Goal: Answer question/provide support: Share knowledge or assist other users

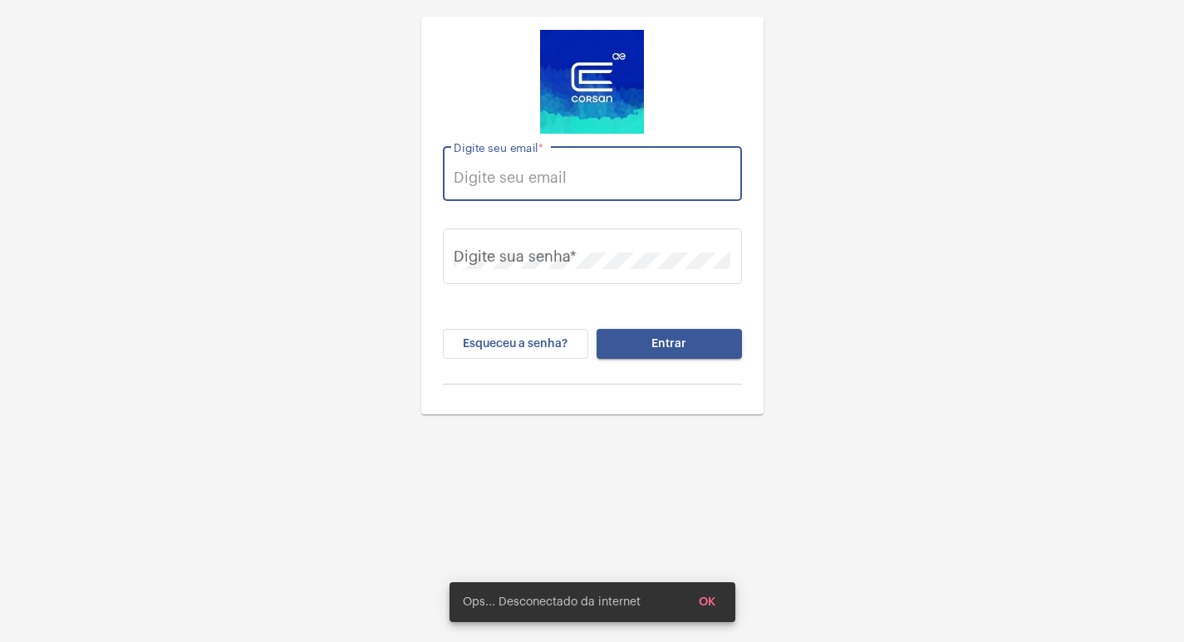
click at [525, 174] on input "Digite seu email *" at bounding box center [592, 177] width 277 height 17
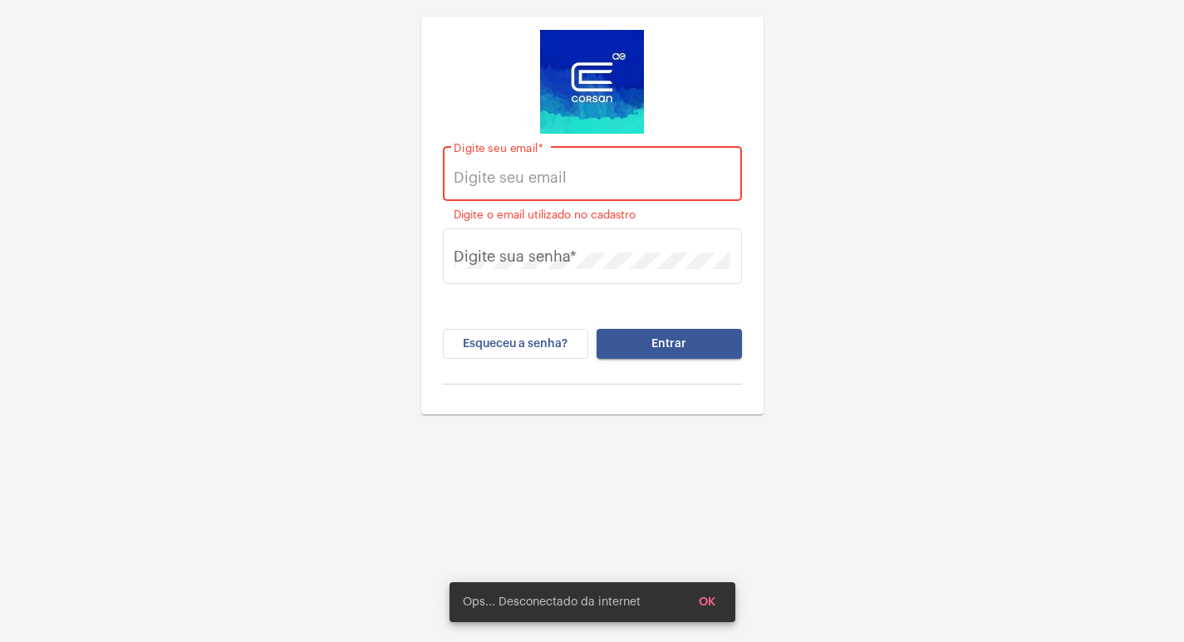
click at [649, 182] on input "Digite seu email *" at bounding box center [592, 177] width 277 height 17
paste input "[EMAIL_ADDRESS][PERSON_NAME][DOMAIN_NAME]"
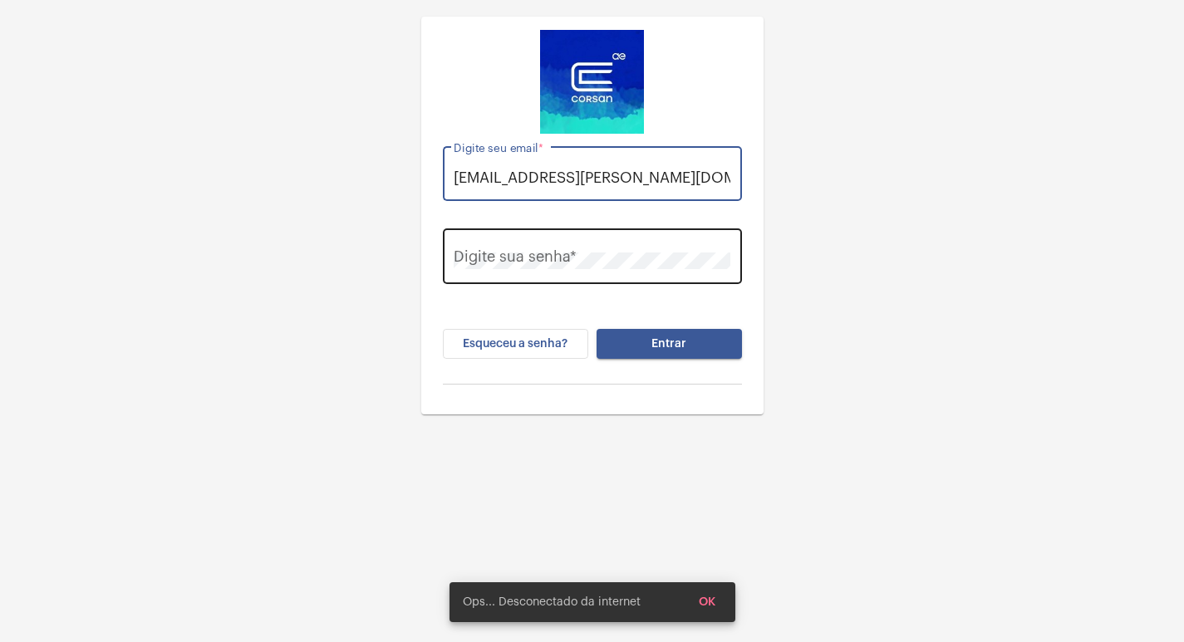
type input "[EMAIL_ADDRESS][PERSON_NAME][DOMAIN_NAME]"
click at [643, 241] on div "Digite sua senha *" at bounding box center [592, 254] width 277 height 59
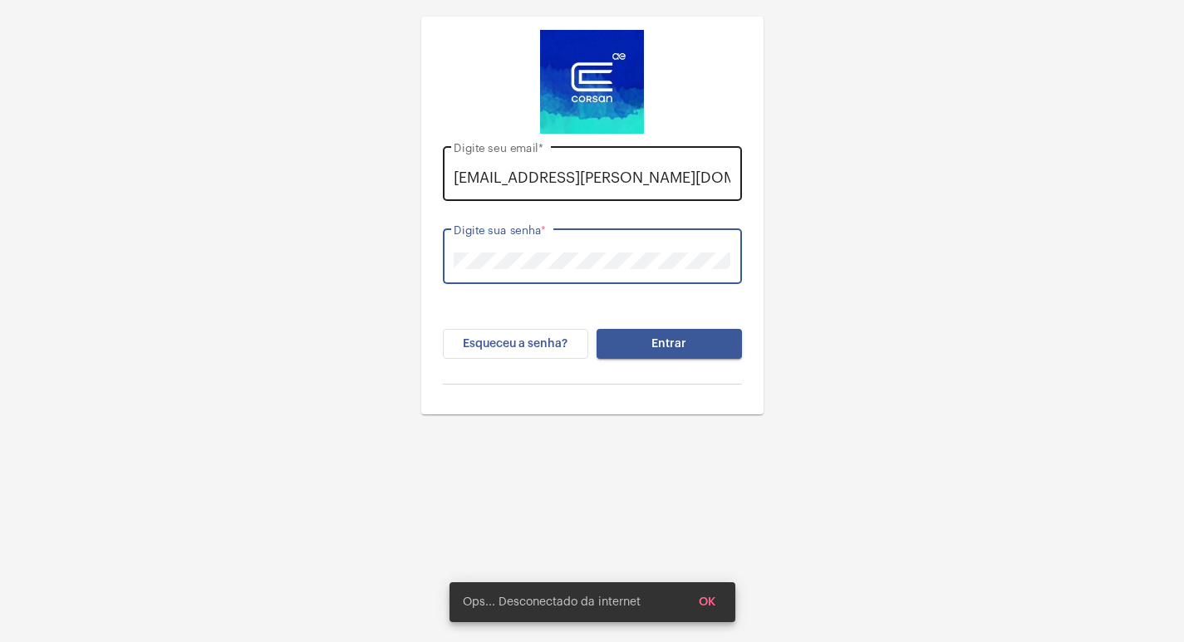
click at [597, 329] on button "Entrar" at bounding box center [669, 344] width 145 height 30
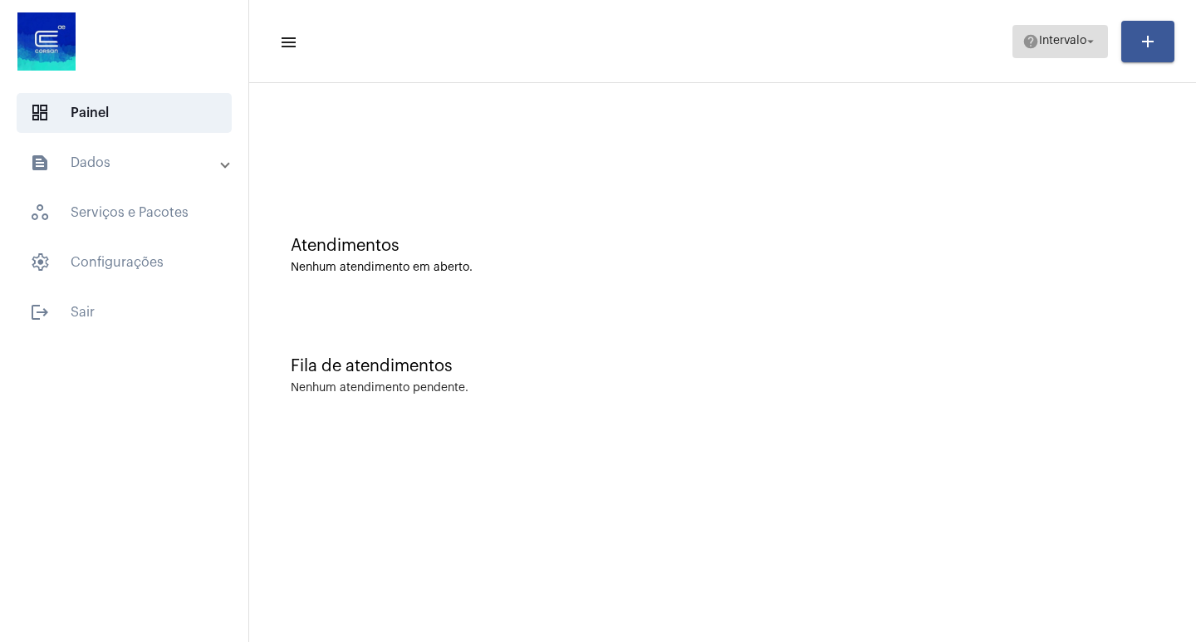
click at [1055, 46] on span "Intervalo" at bounding box center [1062, 42] width 47 height 12
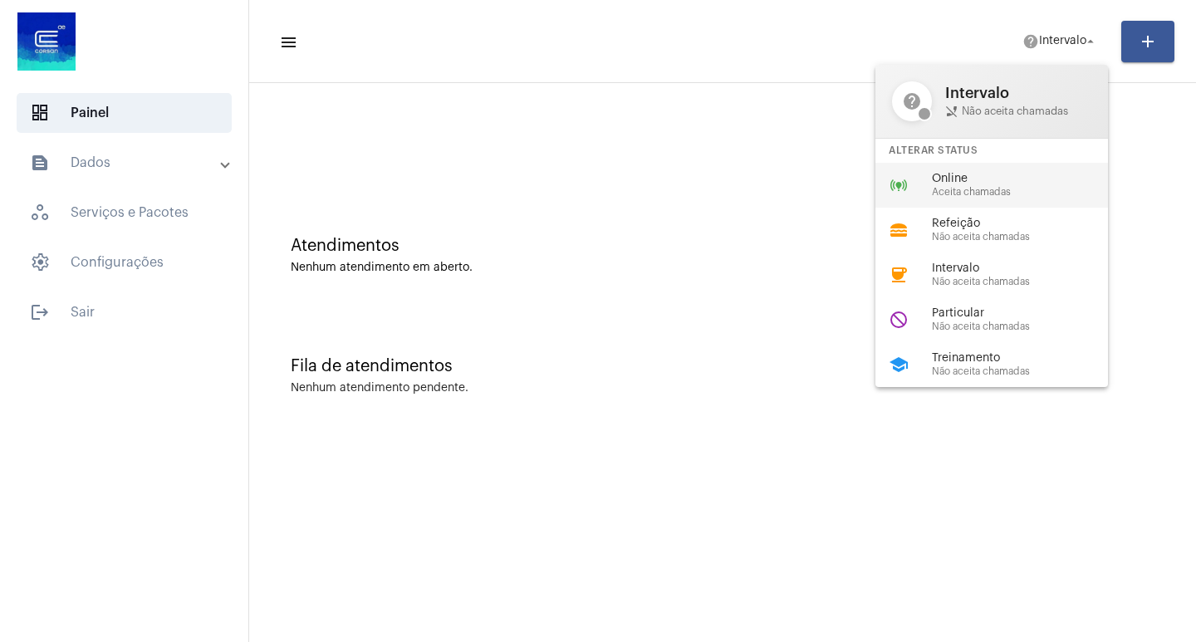
click at [1028, 199] on div "online_prediction Online Aceita chamadas" at bounding box center [1005, 185] width 259 height 45
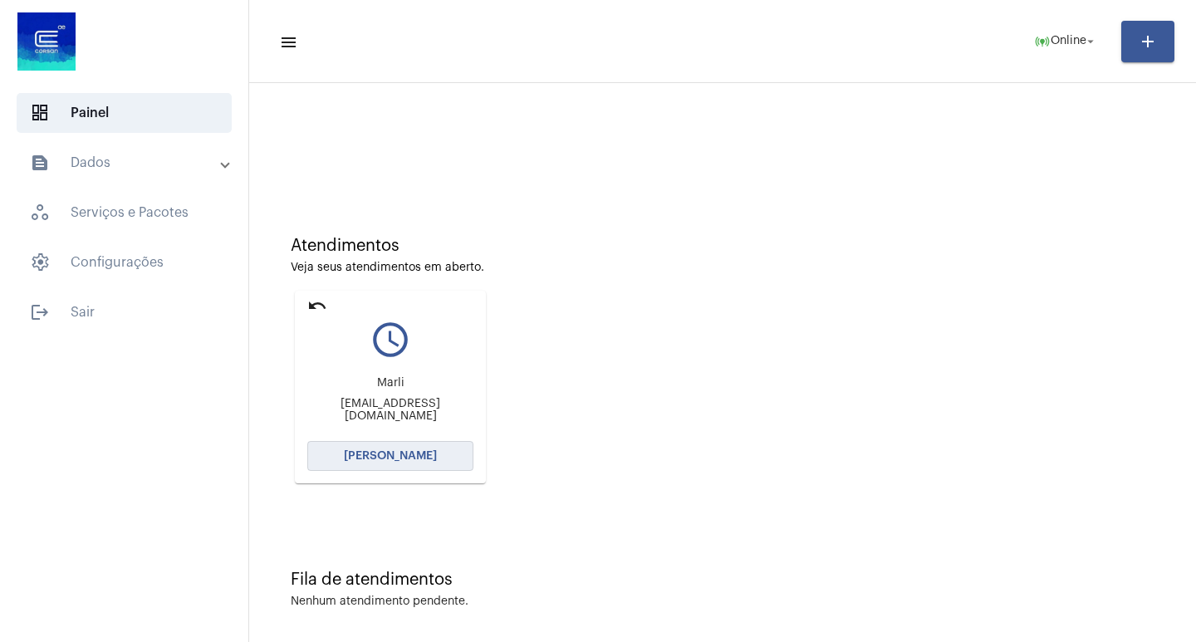
click at [377, 449] on button "[PERSON_NAME]" at bounding box center [390, 456] width 166 height 30
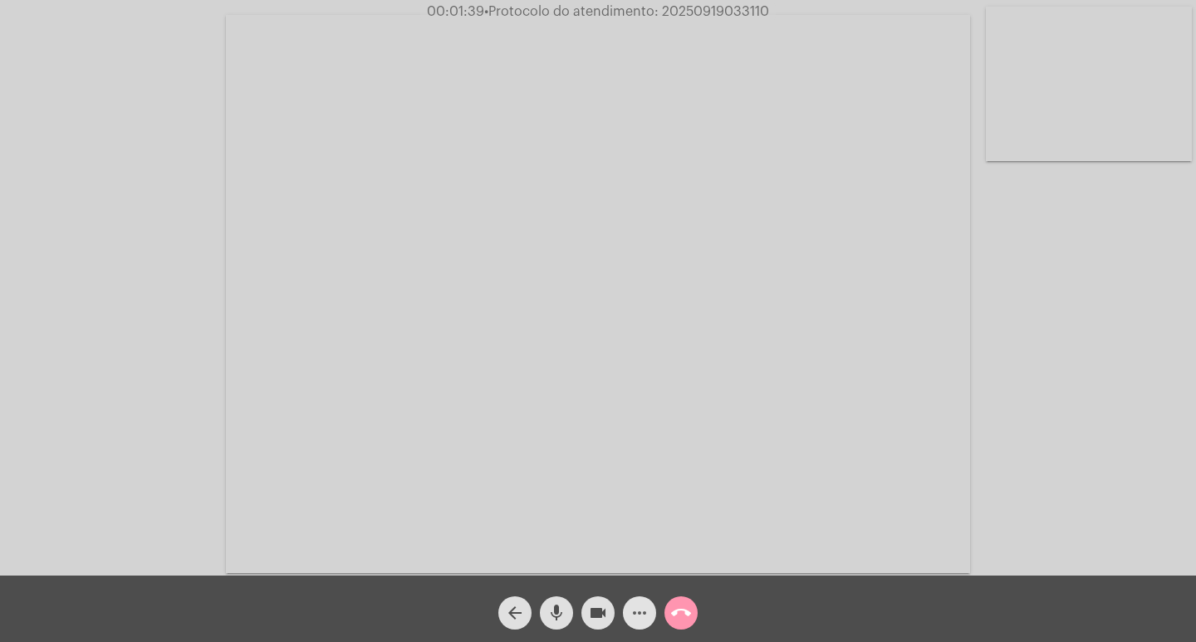
click at [642, 612] on mat-icon "more_horiz" at bounding box center [640, 613] width 20 height 20
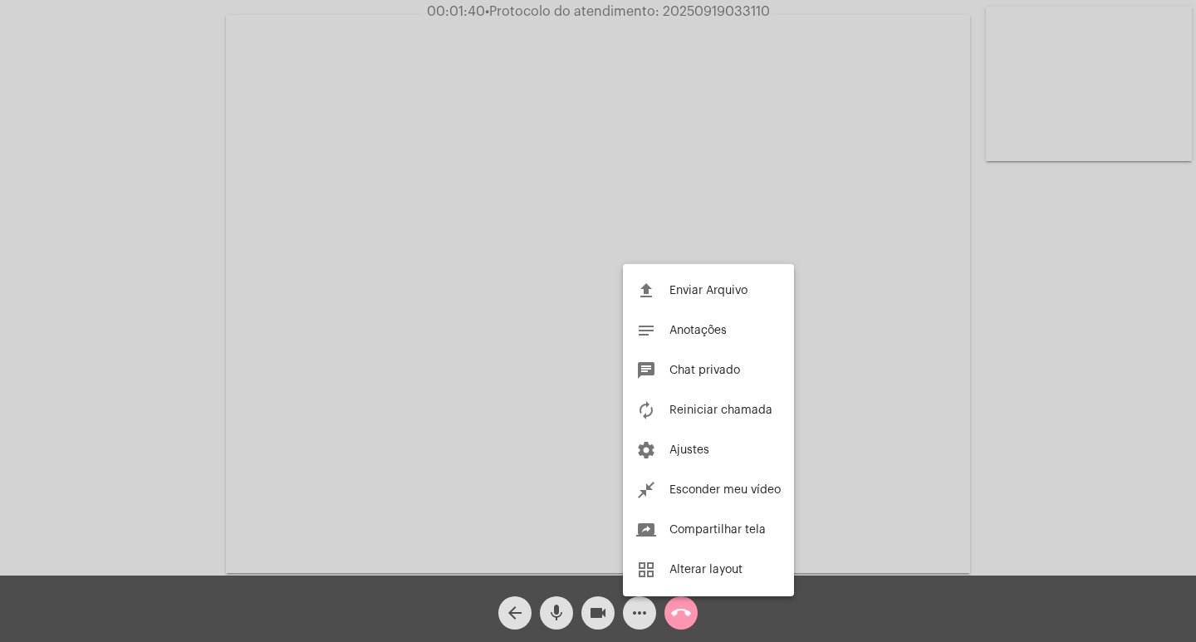
click at [559, 459] on div at bounding box center [598, 321] width 1196 height 642
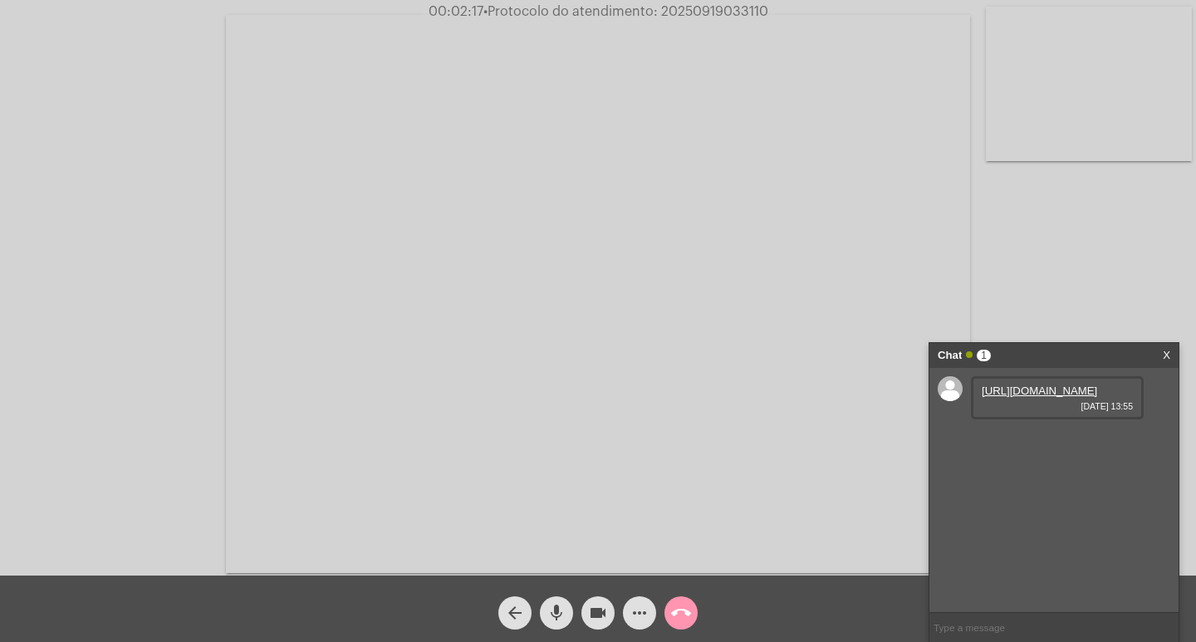
click at [1016, 396] on link "[URL][DOMAIN_NAME]" at bounding box center [1039, 391] width 115 height 12
click at [1070, 444] on link "[URL][DOMAIN_NAME]" at bounding box center [1039, 438] width 115 height 12
click at [608, 604] on button "videocam" at bounding box center [598, 613] width 33 height 33
click at [548, 612] on mat-icon "mic" at bounding box center [557, 613] width 20 height 20
click at [586, 614] on button "videocam_off" at bounding box center [598, 613] width 33 height 33
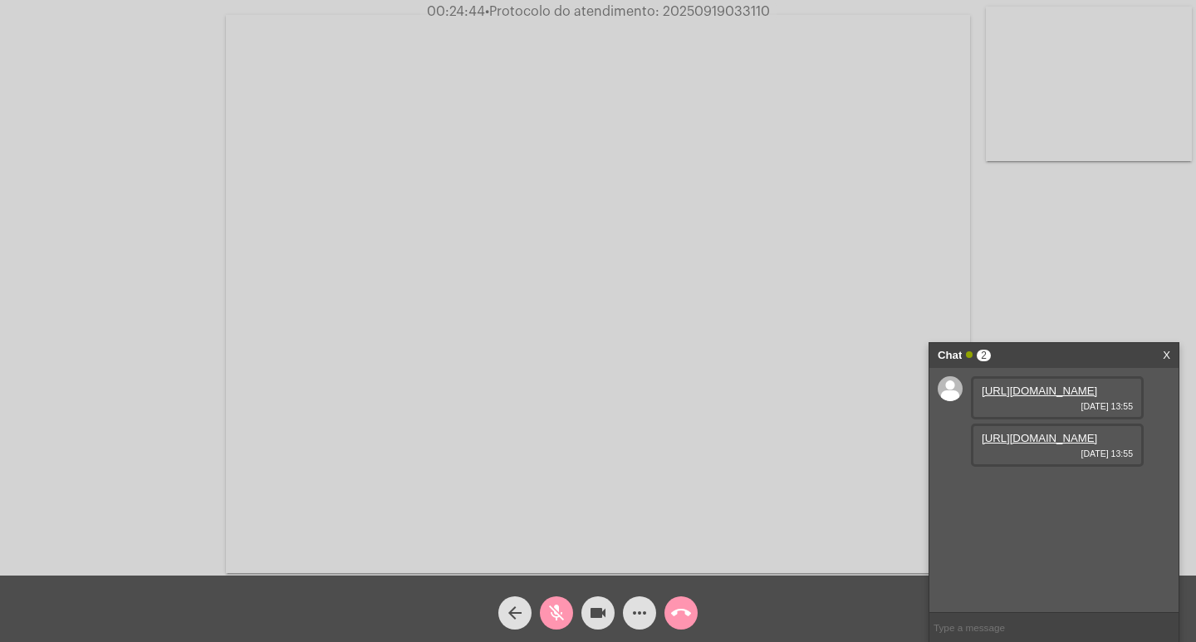
click at [554, 602] on span "mic_off" at bounding box center [557, 613] width 20 height 33
click at [606, 597] on span "videocam" at bounding box center [598, 613] width 20 height 33
click at [558, 604] on mat-icon "mic" at bounding box center [557, 613] width 20 height 20
click at [594, 611] on mat-icon "videocam_off" at bounding box center [598, 613] width 20 height 20
click at [559, 611] on mat-icon "mic_off" at bounding box center [557, 613] width 20 height 20
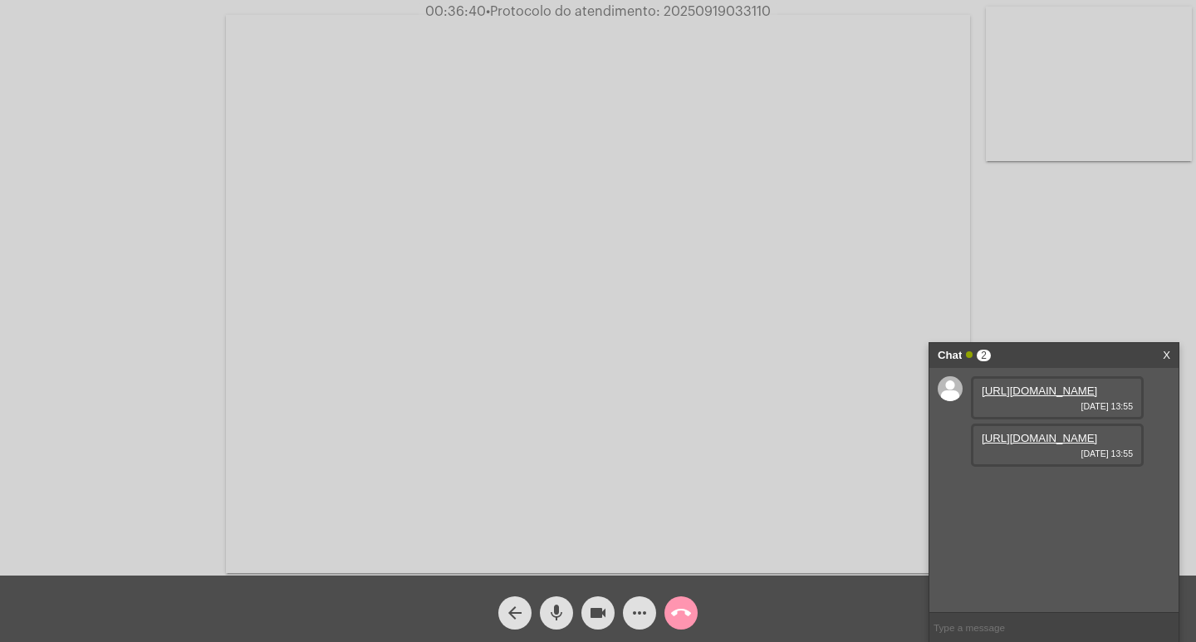
click at [704, 1] on div "Acessando Câmera e Microfone..." at bounding box center [598, 288] width 1196 height 576
click at [688, 9] on span "• Protocolo do atendimento: 20250919033110" at bounding box center [626, 11] width 285 height 13
copy span "20250919033110"
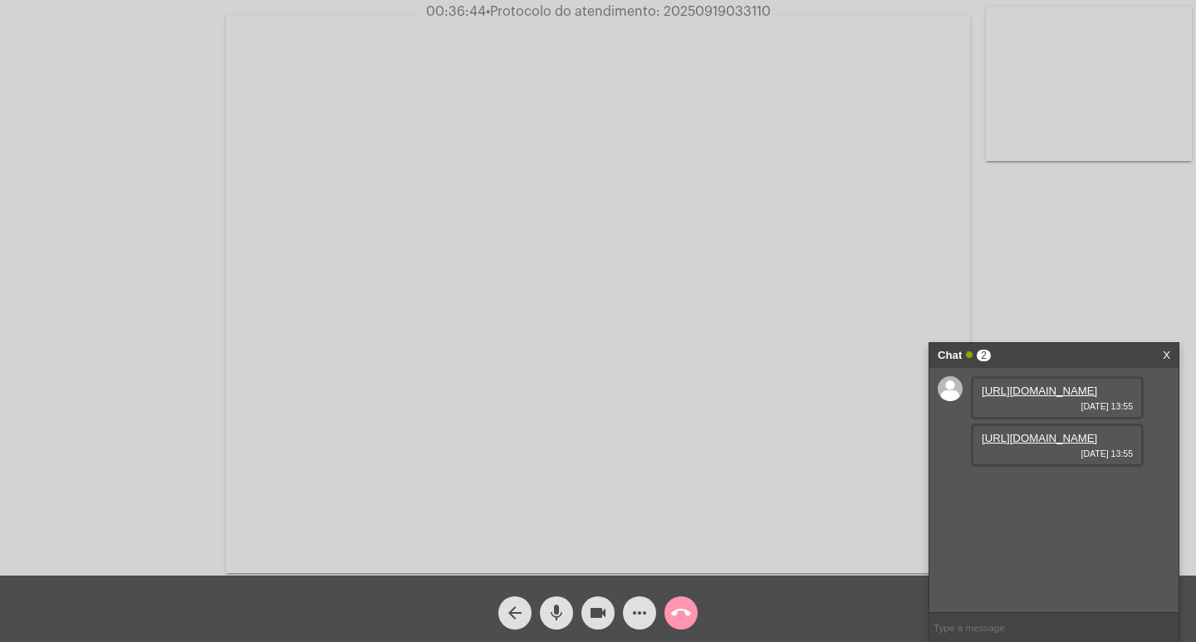
click at [1000, 616] on input "text" at bounding box center [1054, 627] width 249 height 29
paste input "20250919033110"
type input "20250919033110"
click at [645, 608] on mat-icon "more_horiz" at bounding box center [640, 613] width 20 height 20
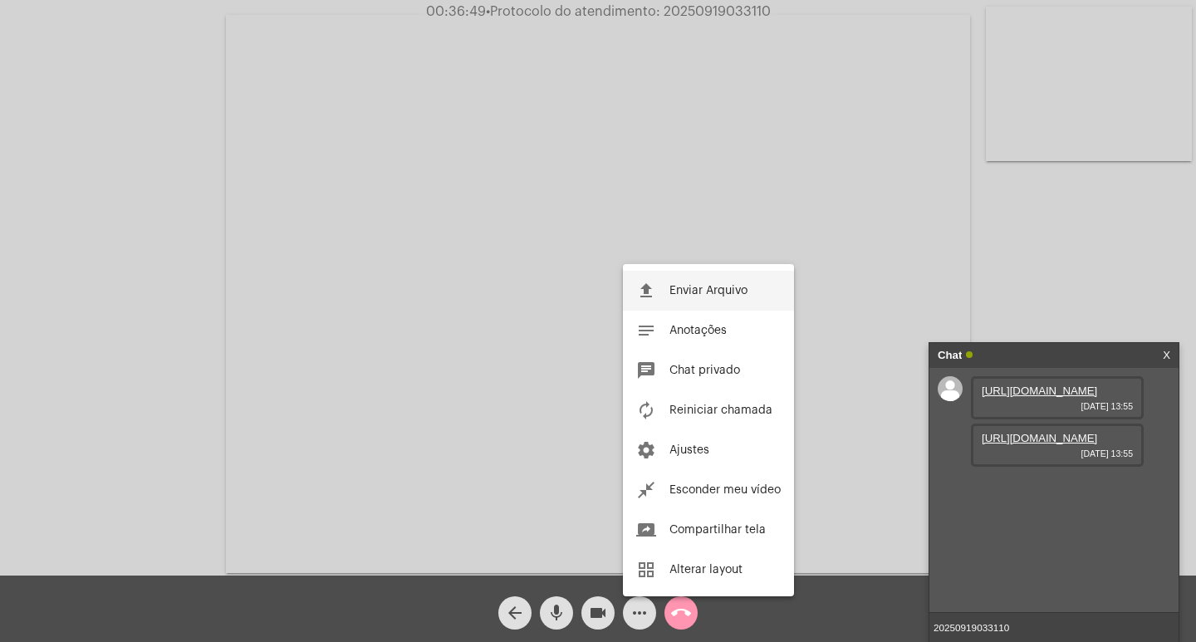
click at [686, 296] on span "Enviar Arquivo" at bounding box center [709, 291] width 78 height 12
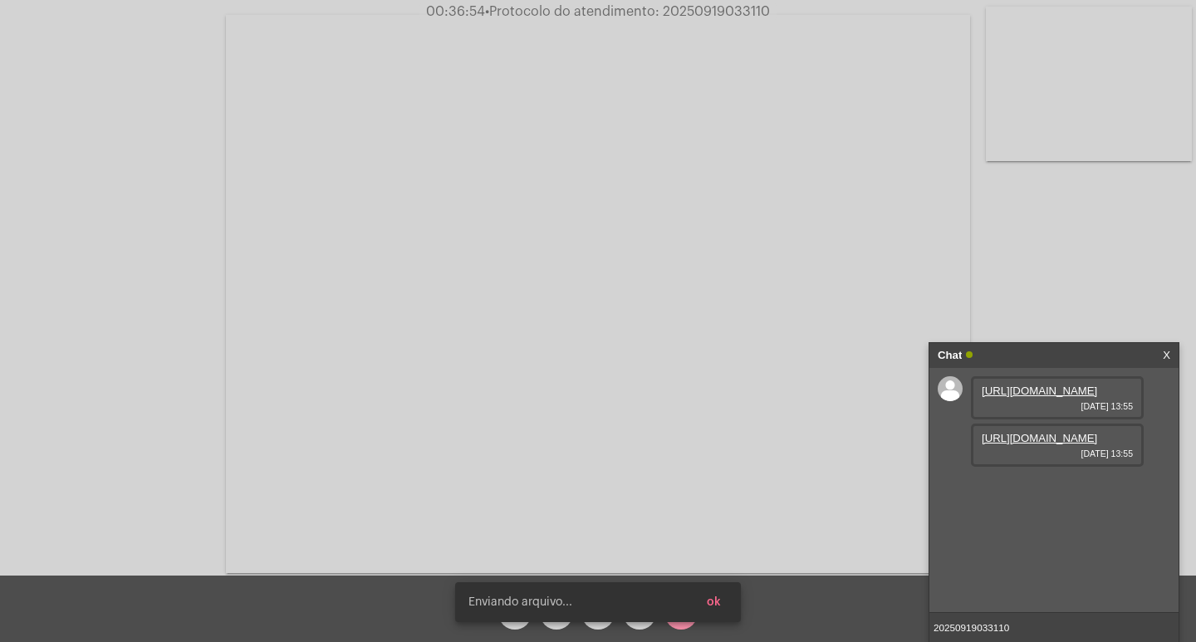
scroll to position [14, 0]
click at [631, 624] on div "[PERSON_NAME] enviado ok" at bounding box center [598, 602] width 326 height 80
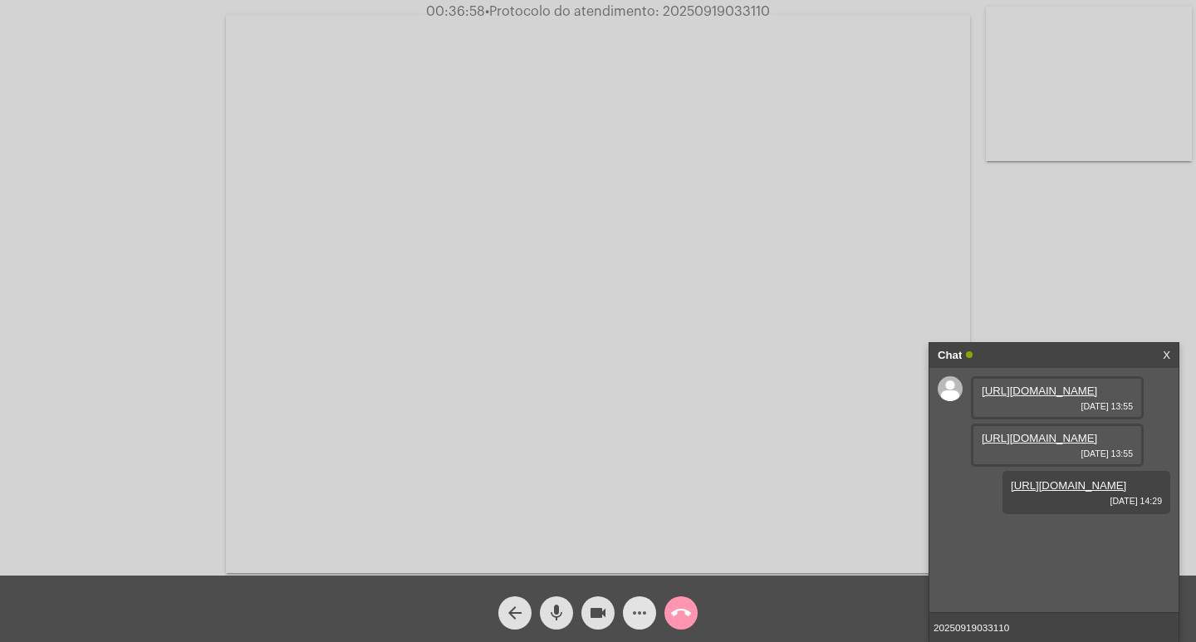
click at [636, 624] on span "more_horiz" at bounding box center [640, 613] width 20 height 33
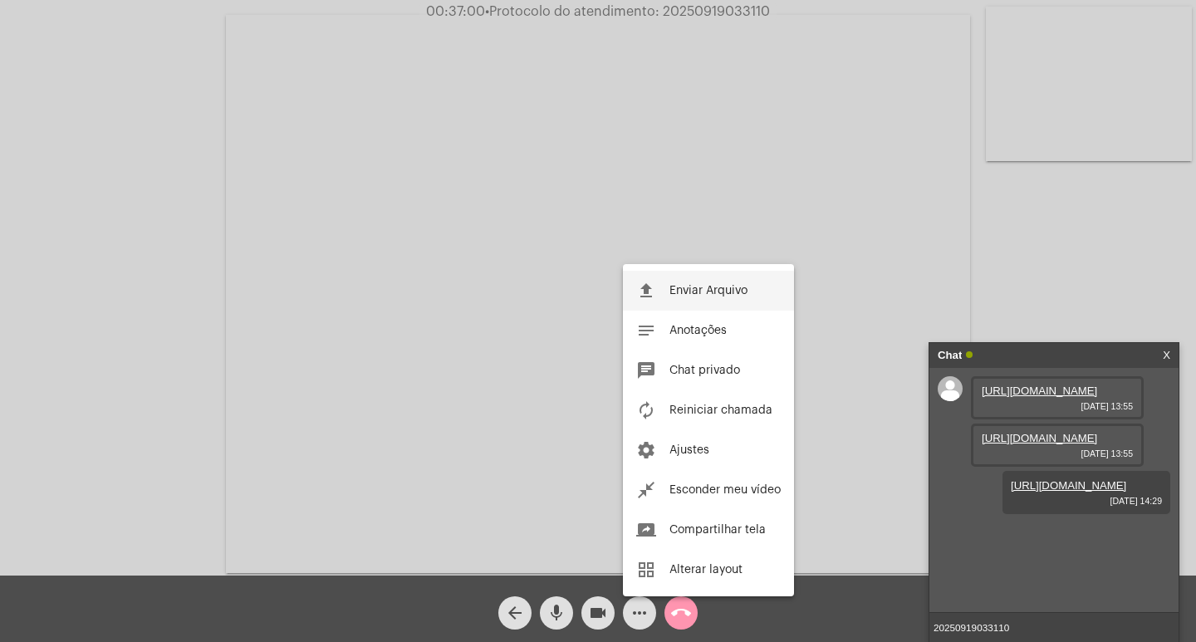
click at [641, 302] on button "file_upload Enviar Arquivo" at bounding box center [708, 291] width 171 height 40
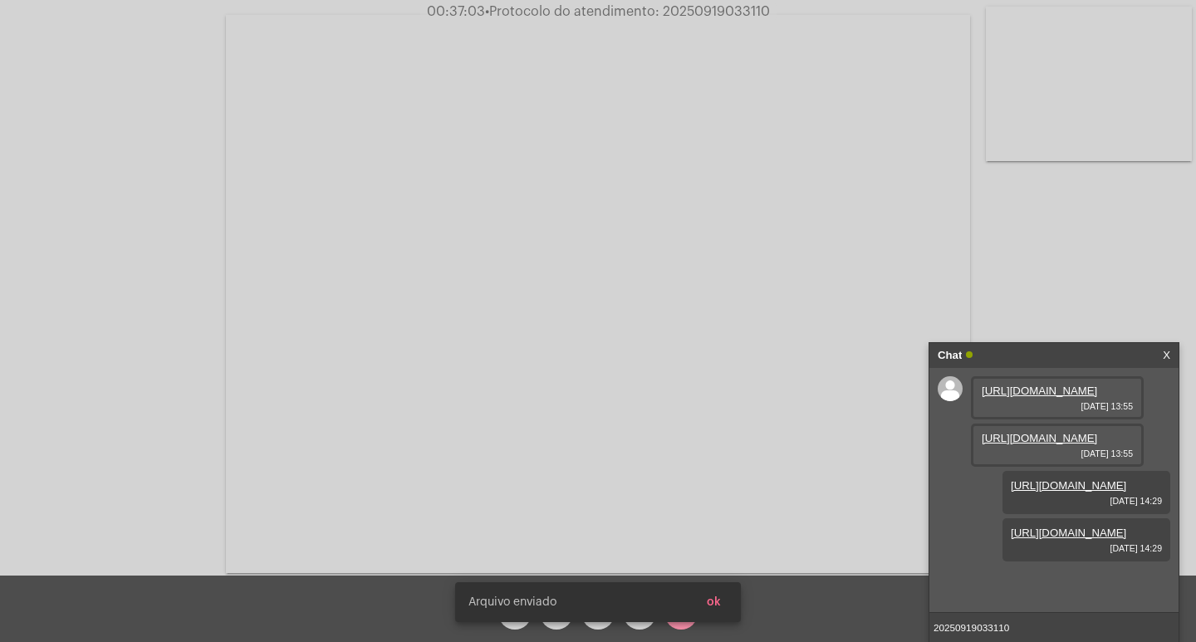
scroll to position [99, 0]
click at [1028, 632] on input "20250919033110" at bounding box center [1054, 627] width 249 height 29
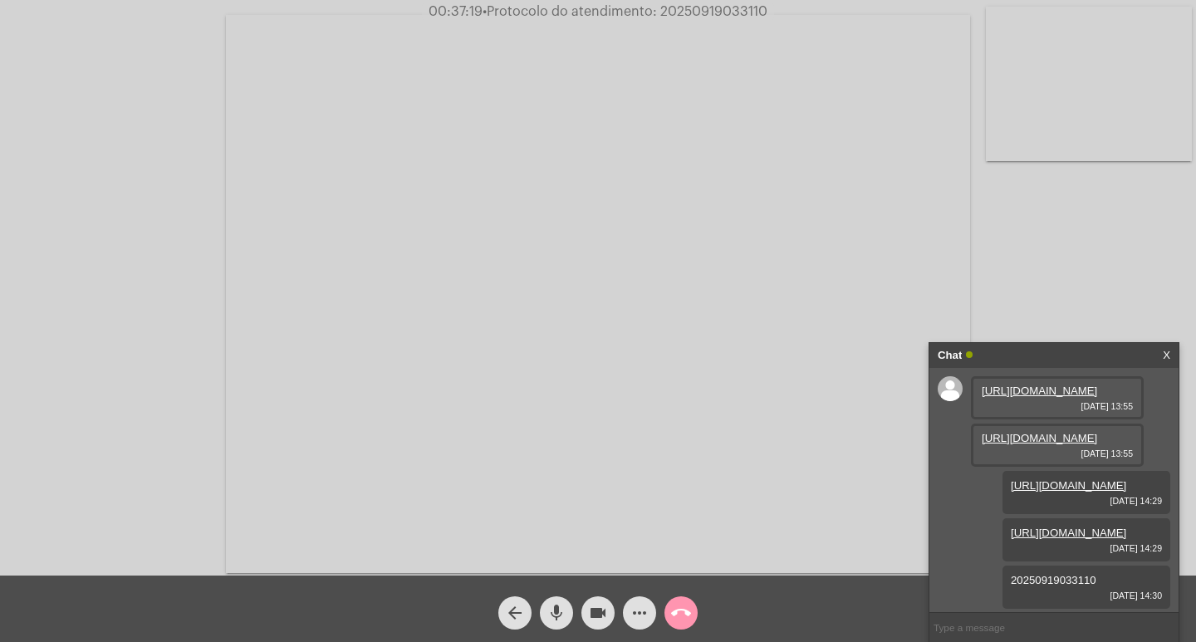
scroll to position [146, 0]
click at [1072, 356] on div "Chat" at bounding box center [1037, 355] width 198 height 25
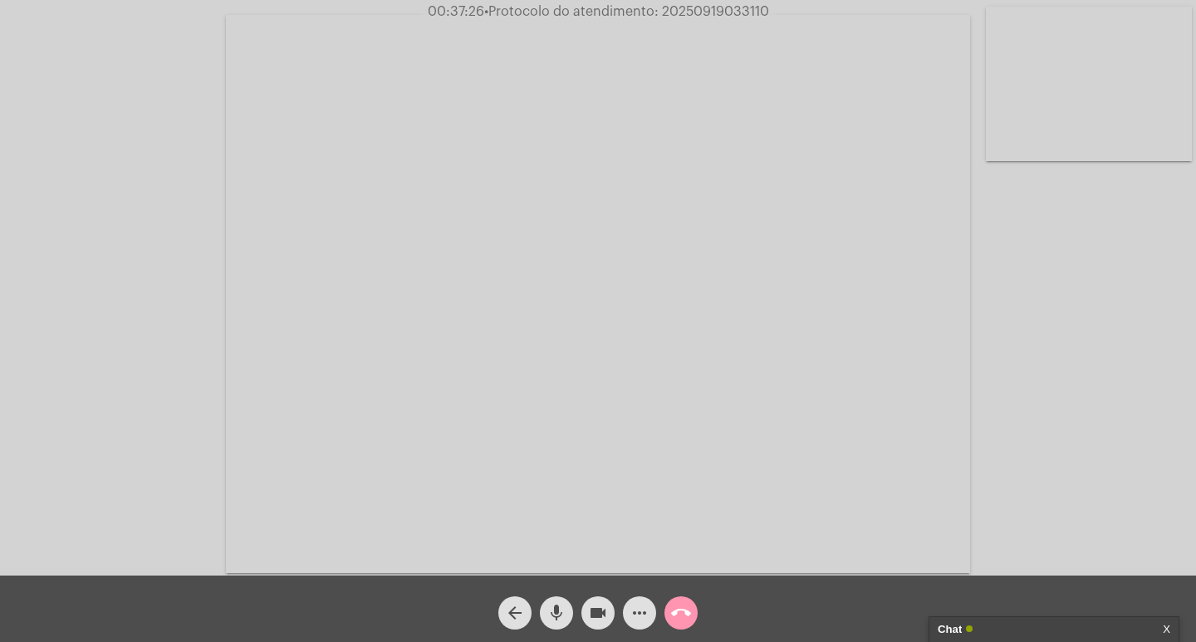
click at [594, 619] on mat-icon "videocam" at bounding box center [598, 613] width 20 height 20
click at [557, 607] on mat-icon "mic" at bounding box center [557, 613] width 20 height 20
click at [676, 607] on mat-icon "call_end" at bounding box center [681, 613] width 20 height 20
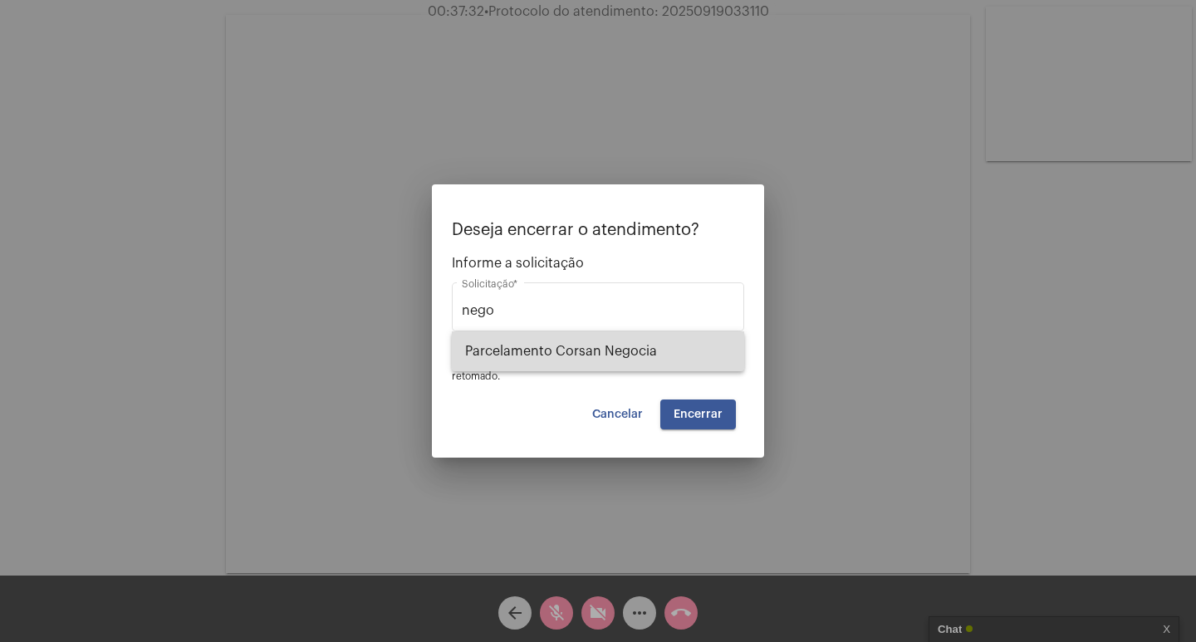
click at [612, 351] on span "Parcelamento Corsan Negocia" at bounding box center [598, 352] width 266 height 40
type input "Parcelamento Corsan Negocia"
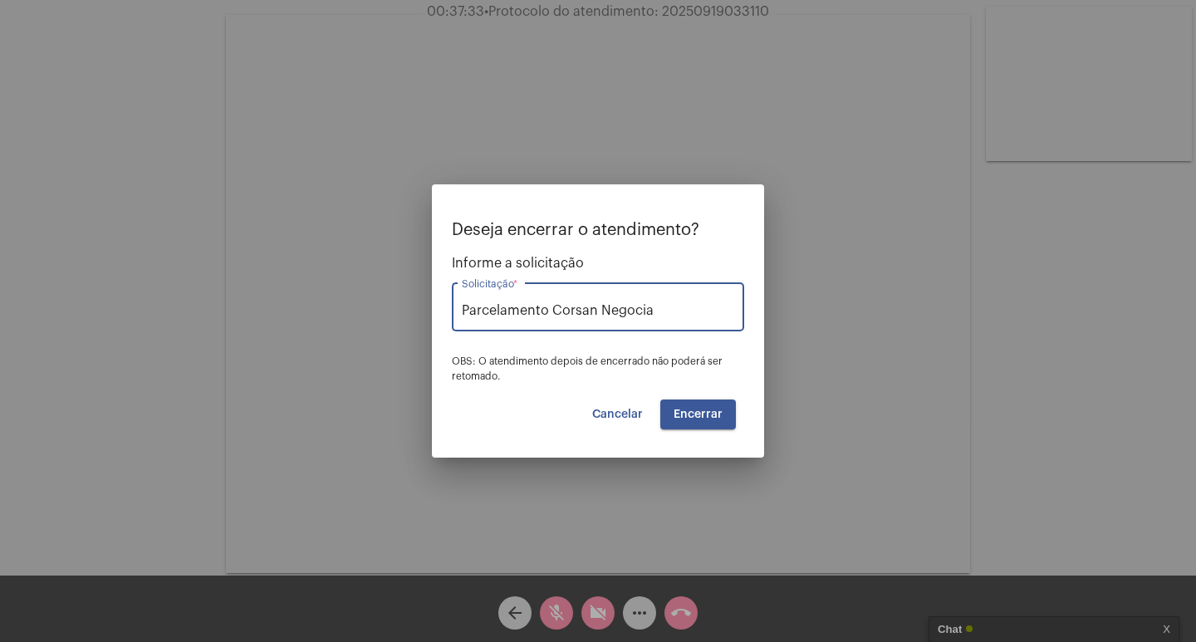
click at [694, 400] on button "Encerrar" at bounding box center [699, 415] width 76 height 30
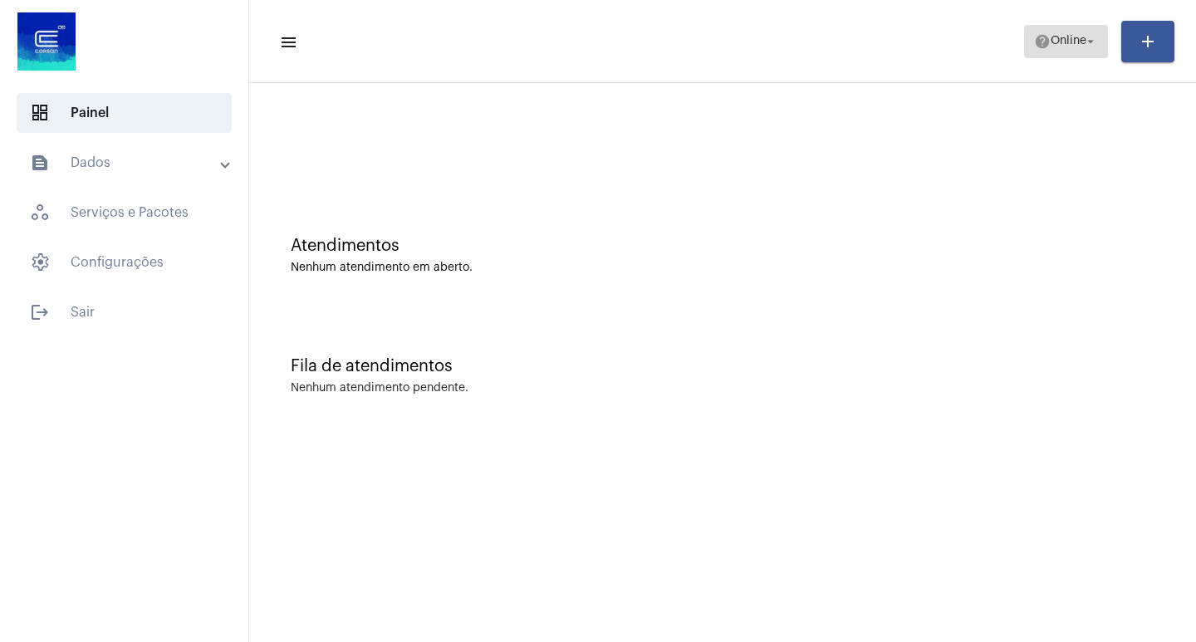
click at [1068, 36] on span "Online" at bounding box center [1069, 42] width 36 height 12
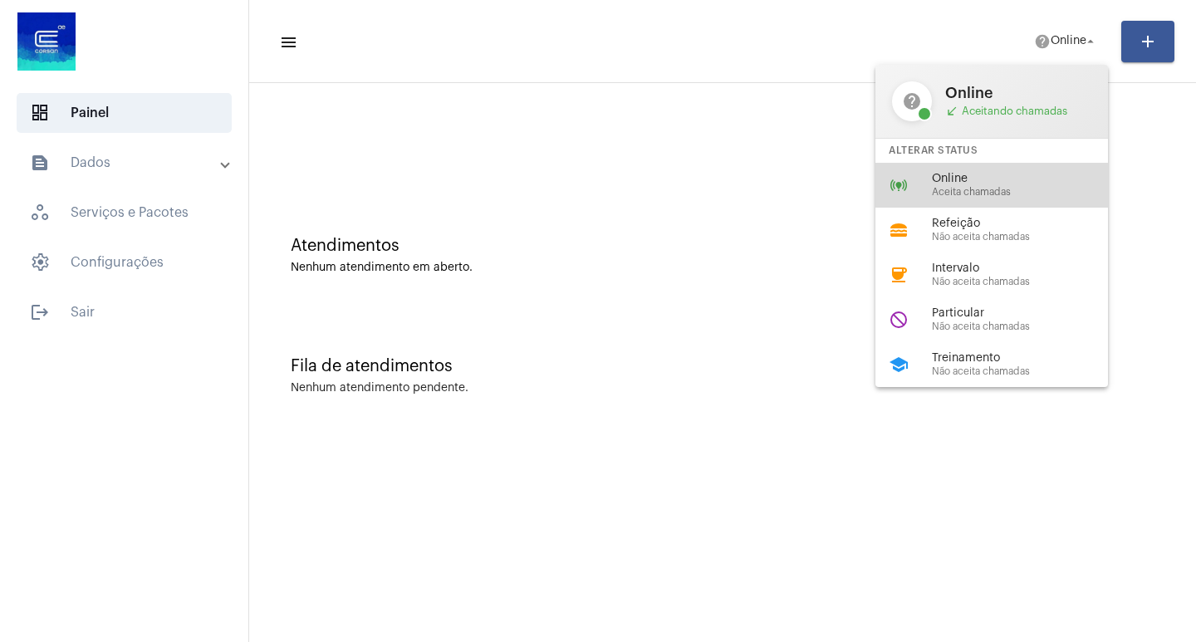
click at [1038, 164] on div "online_prediction Online Aceita chamadas" at bounding box center [1005, 185] width 259 height 45
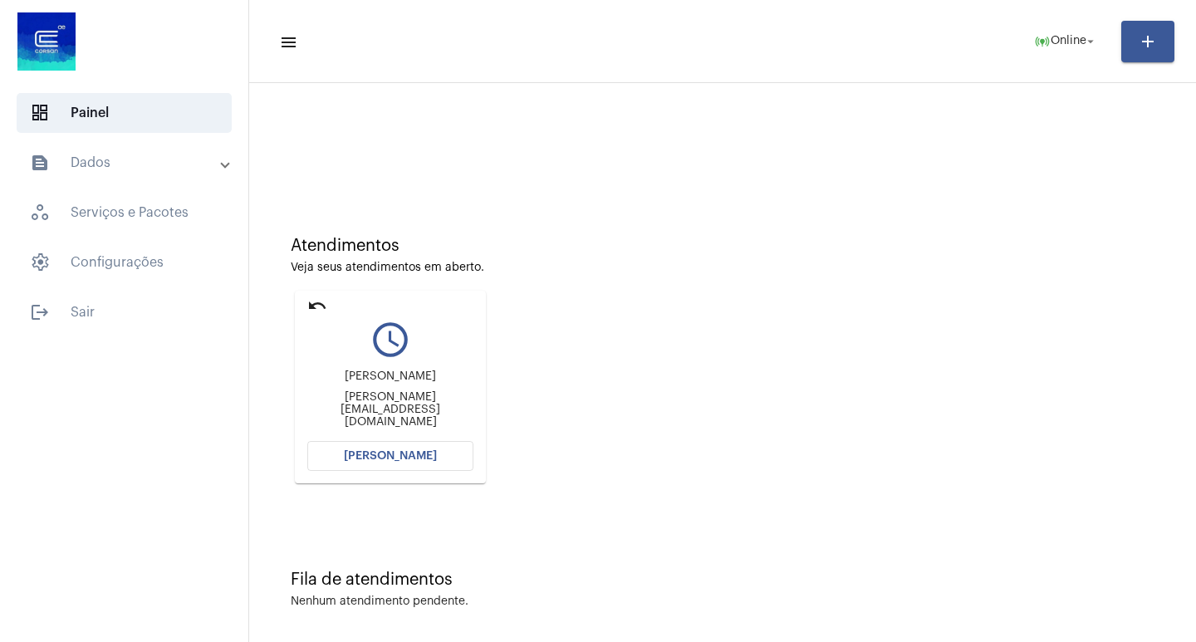
click at [447, 426] on div "Rodrigo [EMAIL_ADDRESS][DOMAIN_NAME]" at bounding box center [390, 399] width 166 height 75
click at [436, 476] on mat-card "undo query_builder Rodrigo [EMAIL_ADDRESS][DOMAIN_NAME] [PERSON_NAME]" at bounding box center [390, 387] width 191 height 193
click at [444, 432] on div "Rodrigo [EMAIL_ADDRESS][DOMAIN_NAME]" at bounding box center [390, 399] width 166 height 75
click at [468, 461] on button "[PERSON_NAME]" at bounding box center [390, 456] width 166 height 30
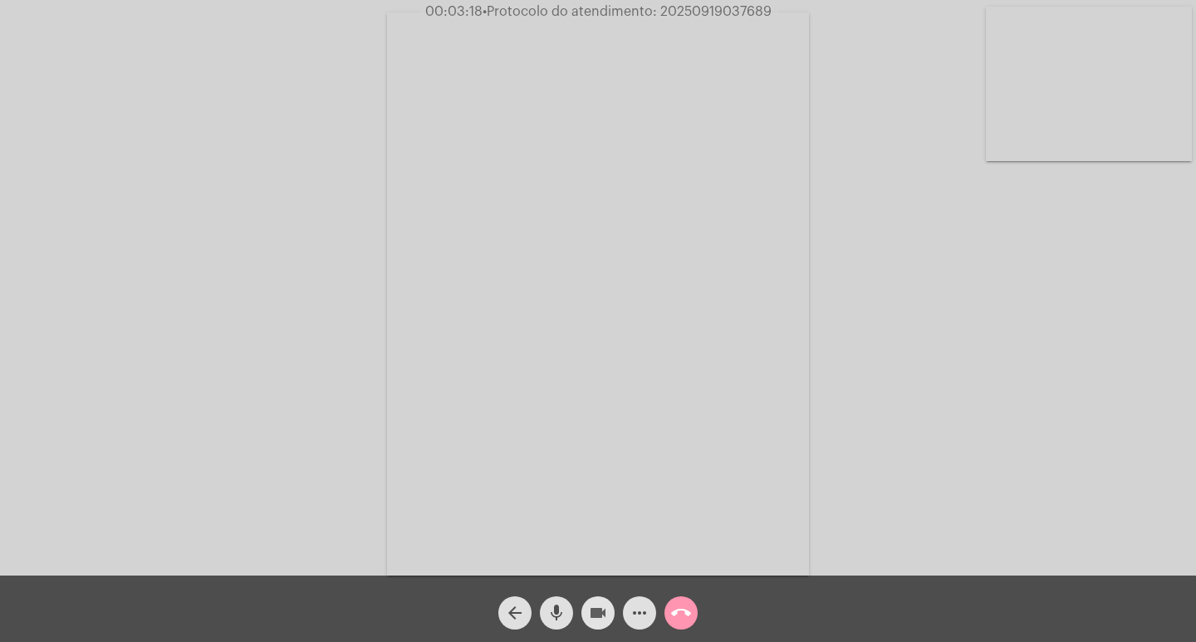
click at [608, 604] on button "videocam" at bounding box center [598, 613] width 33 height 33
click at [553, 599] on span "mic" at bounding box center [557, 613] width 20 height 33
click at [604, 609] on mat-icon "videocam_off" at bounding box center [598, 613] width 20 height 20
click at [566, 611] on mat-icon "mic_off" at bounding box center [557, 613] width 20 height 20
click at [586, 602] on button "videocam" at bounding box center [598, 613] width 33 height 33
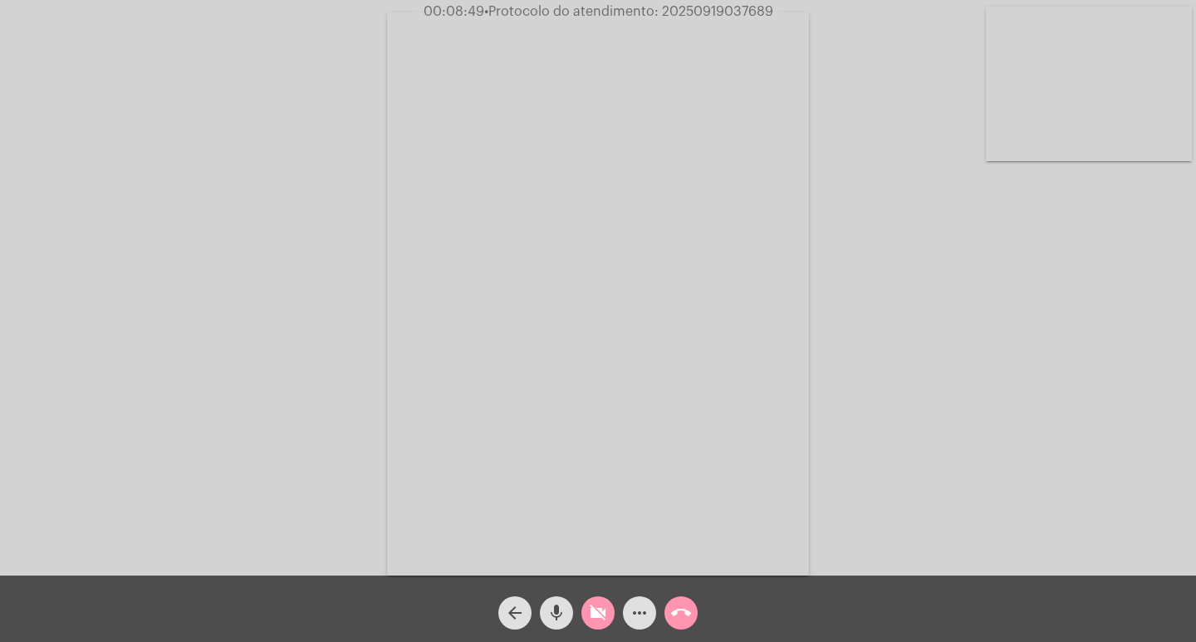
click at [586, 619] on button "videocam_off" at bounding box center [598, 613] width 33 height 33
click at [596, 616] on mat-icon "videocam" at bounding box center [598, 613] width 20 height 20
click at [605, 611] on mat-icon "videocam_off" at bounding box center [598, 613] width 20 height 20
click at [582, 597] on button "videocam" at bounding box center [598, 613] width 33 height 33
click at [605, 602] on span "videocam_off" at bounding box center [598, 613] width 20 height 33
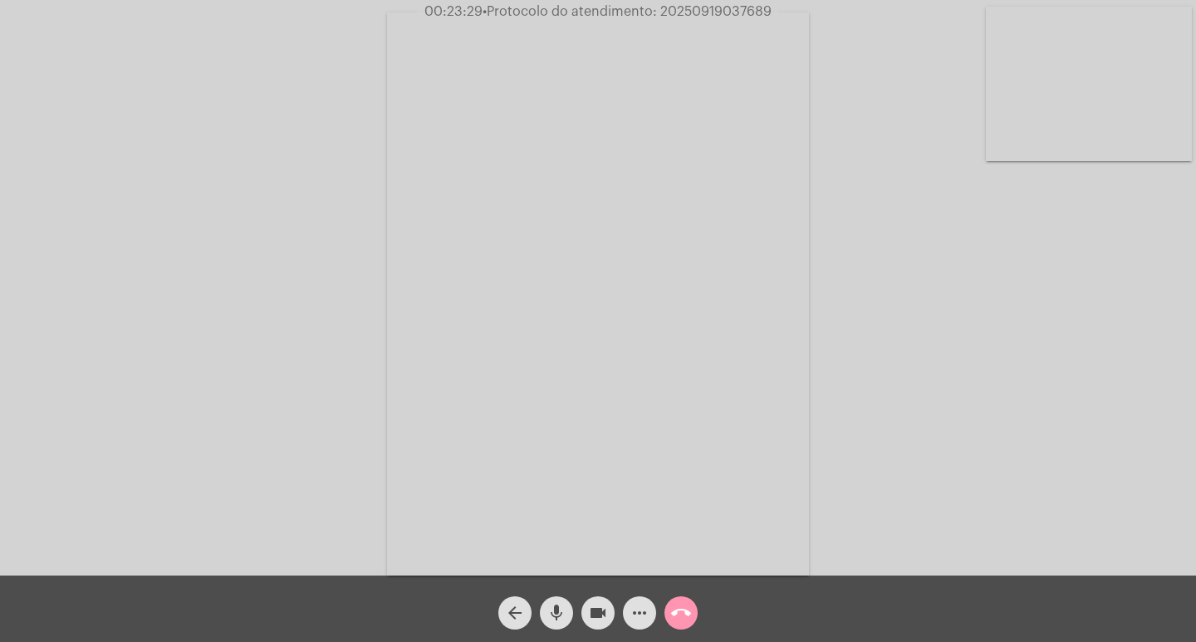
click at [703, 18] on span "00:23:29 • Protocolo do atendimento: 20250919037689" at bounding box center [598, 11] width 361 height 17
click at [699, 10] on span "• Protocolo do atendimento: 20250919037689" at bounding box center [627, 11] width 289 height 13
copy span "20250919037689"
click at [623, 621] on div "more_horiz" at bounding box center [640, 609] width 42 height 42
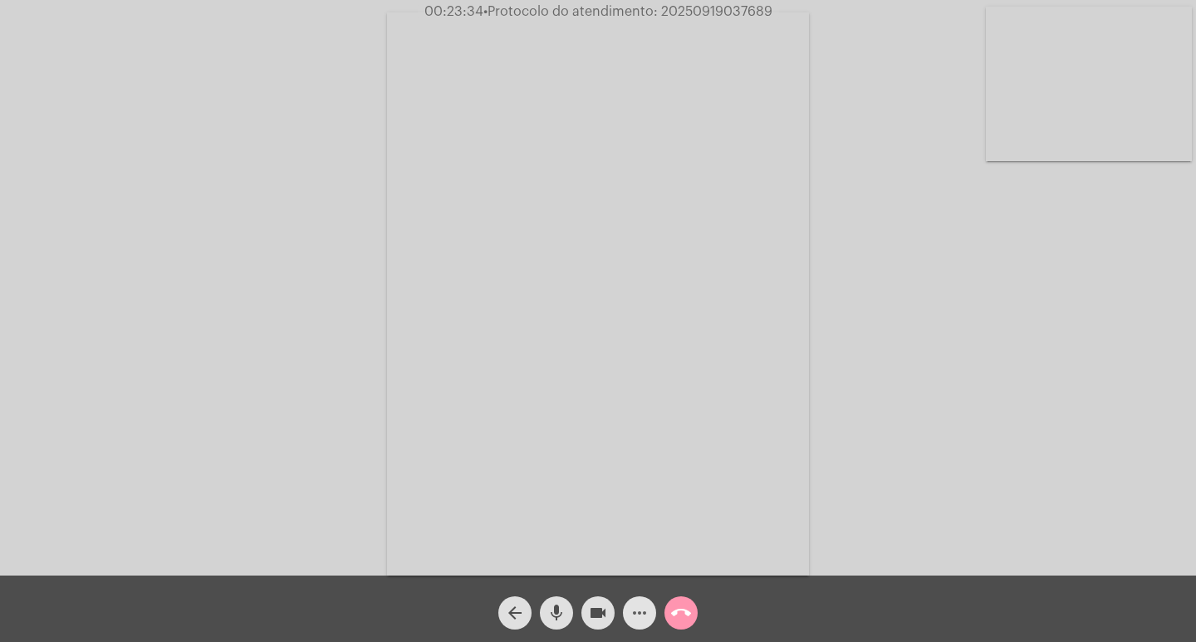
click at [625, 614] on button "more_horiz" at bounding box center [639, 613] width 33 height 33
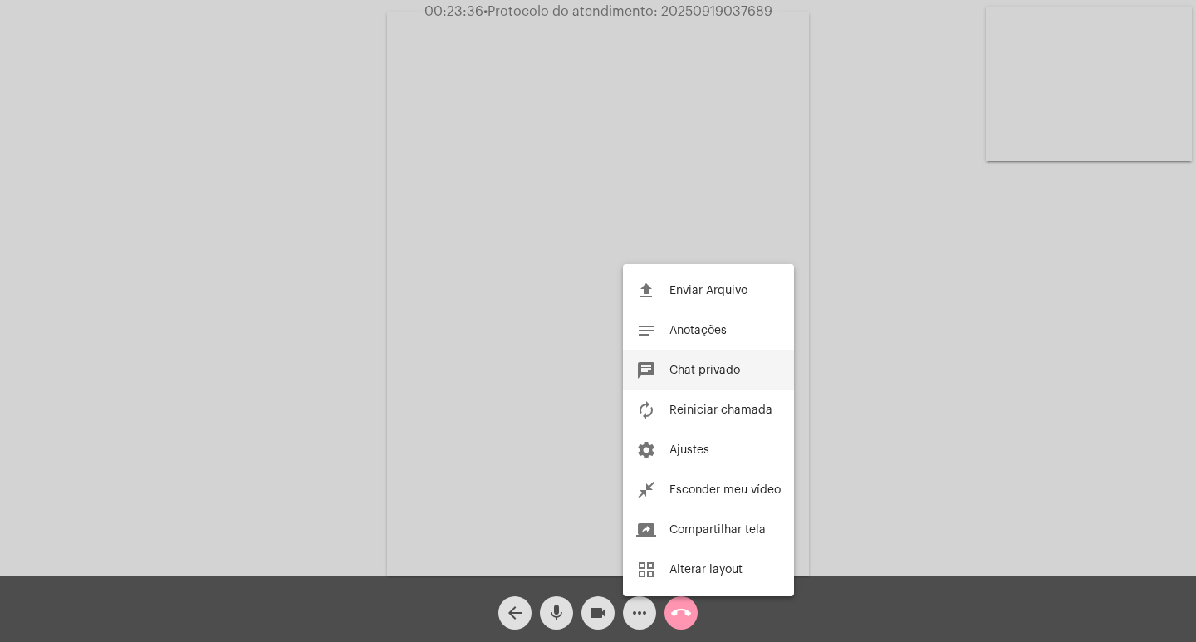
click at [711, 384] on button "chat Chat privado" at bounding box center [708, 371] width 171 height 40
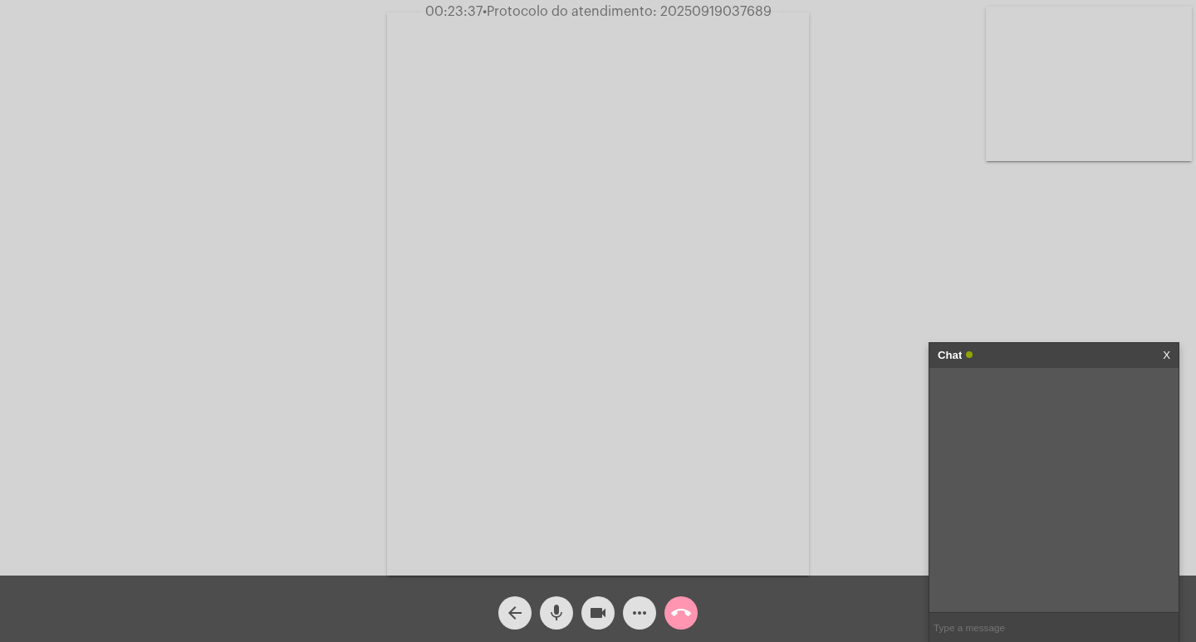
click at [1006, 618] on input "text" at bounding box center [1054, 627] width 249 height 29
paste input "20250919037689"
type input "20250919037689"
click at [995, 351] on div "Chat" at bounding box center [1037, 355] width 198 height 25
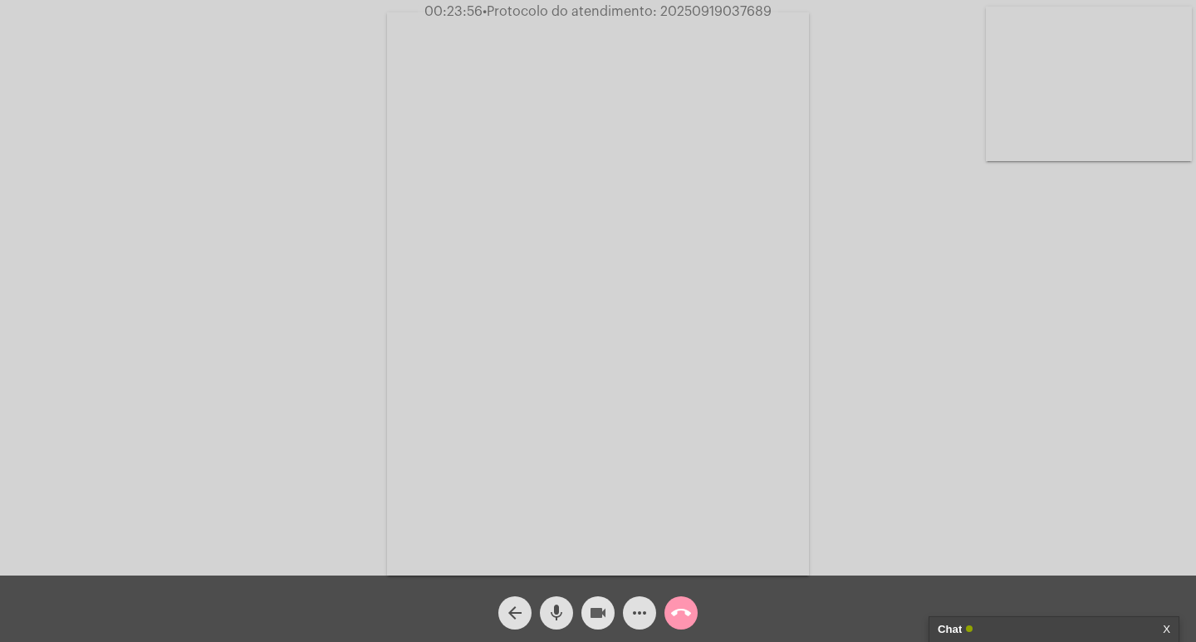
click at [597, 607] on mat-icon "videocam" at bounding box center [598, 613] width 20 height 20
click at [554, 602] on span "mic" at bounding box center [557, 613] width 20 height 33
click at [671, 602] on span "call_end" at bounding box center [681, 613] width 20 height 33
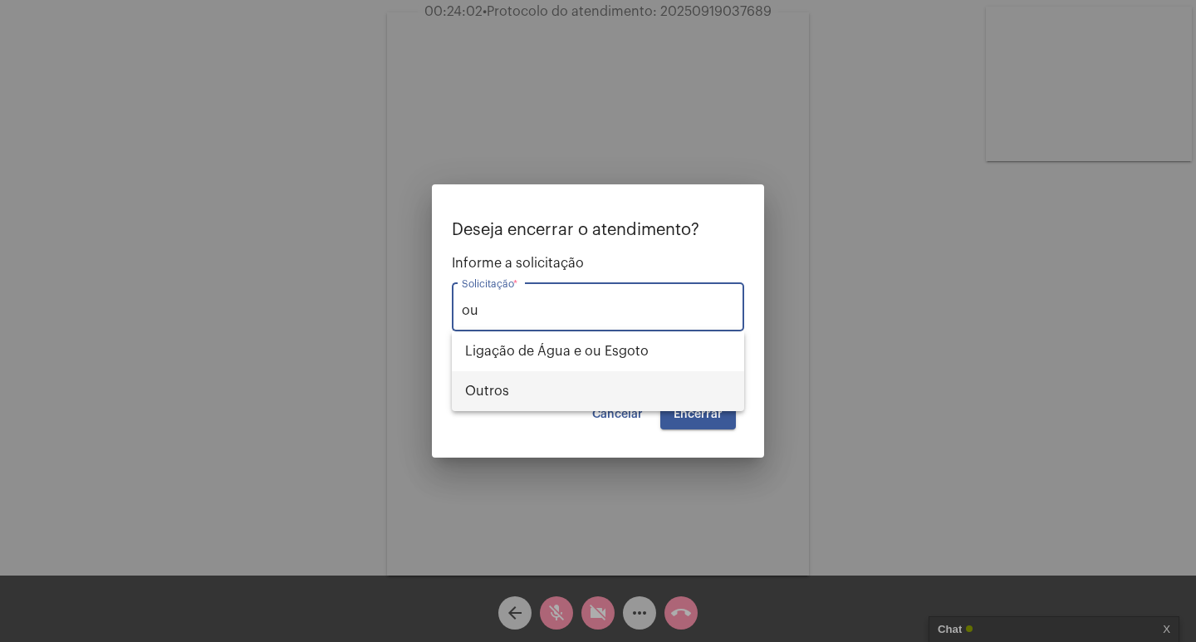
click at [621, 389] on span "Outros" at bounding box center [598, 391] width 266 height 40
type input "Outros"
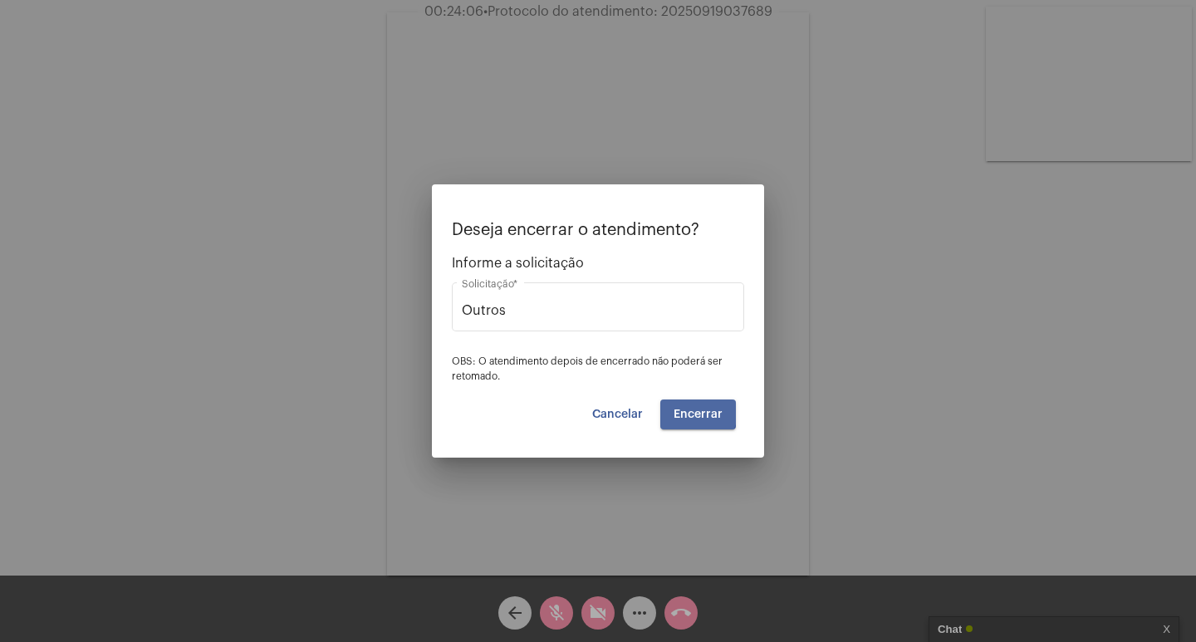
click at [677, 406] on button "Encerrar" at bounding box center [699, 415] width 76 height 30
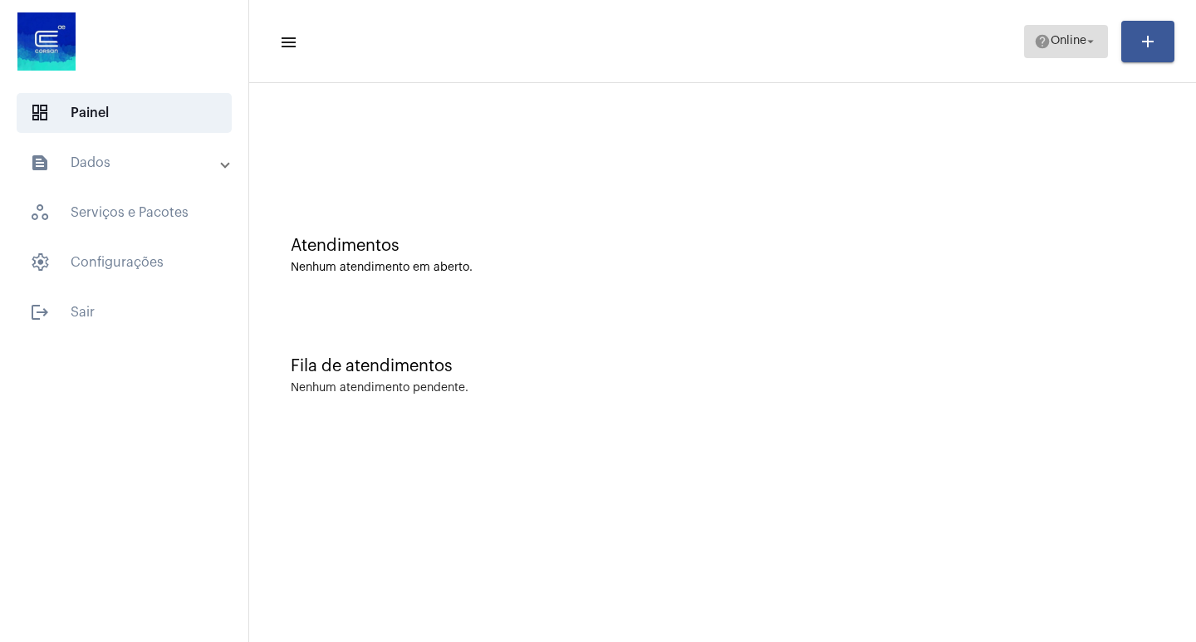
click at [1091, 30] on span "help Online arrow_drop_down" at bounding box center [1066, 41] width 64 height 30
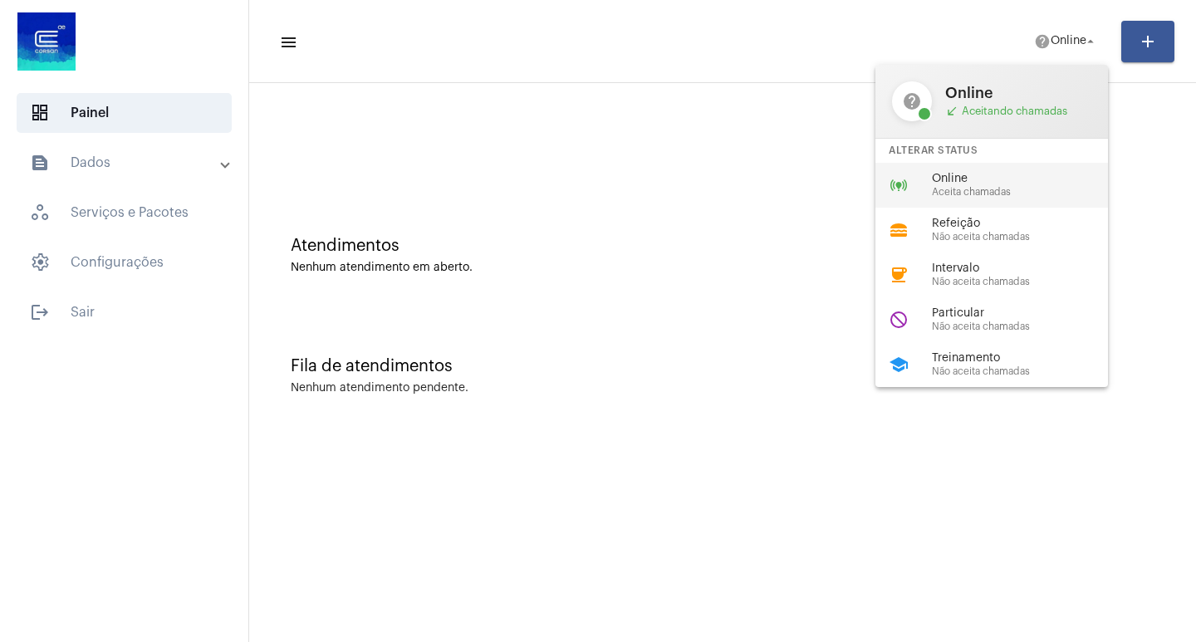
click at [1030, 181] on span "Online" at bounding box center [1026, 179] width 189 height 12
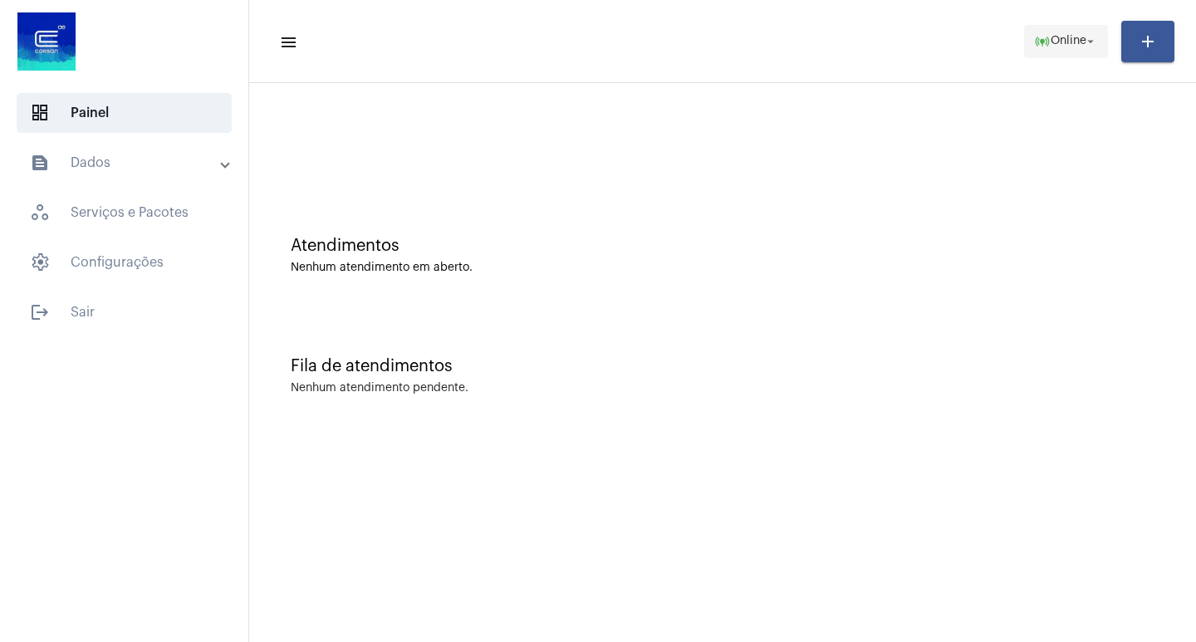
click at [1078, 32] on span "online_prediction Online arrow_drop_down" at bounding box center [1066, 41] width 64 height 30
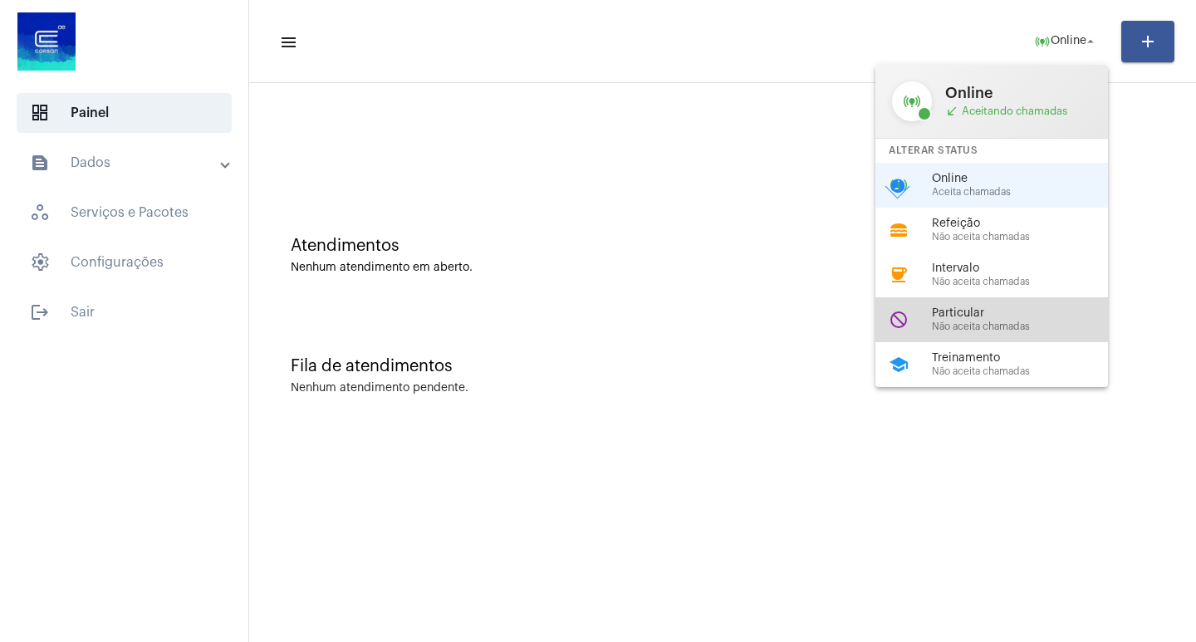
click at [1055, 303] on div "do_not_disturb Particular Não aceita chamadas" at bounding box center [1005, 319] width 259 height 45
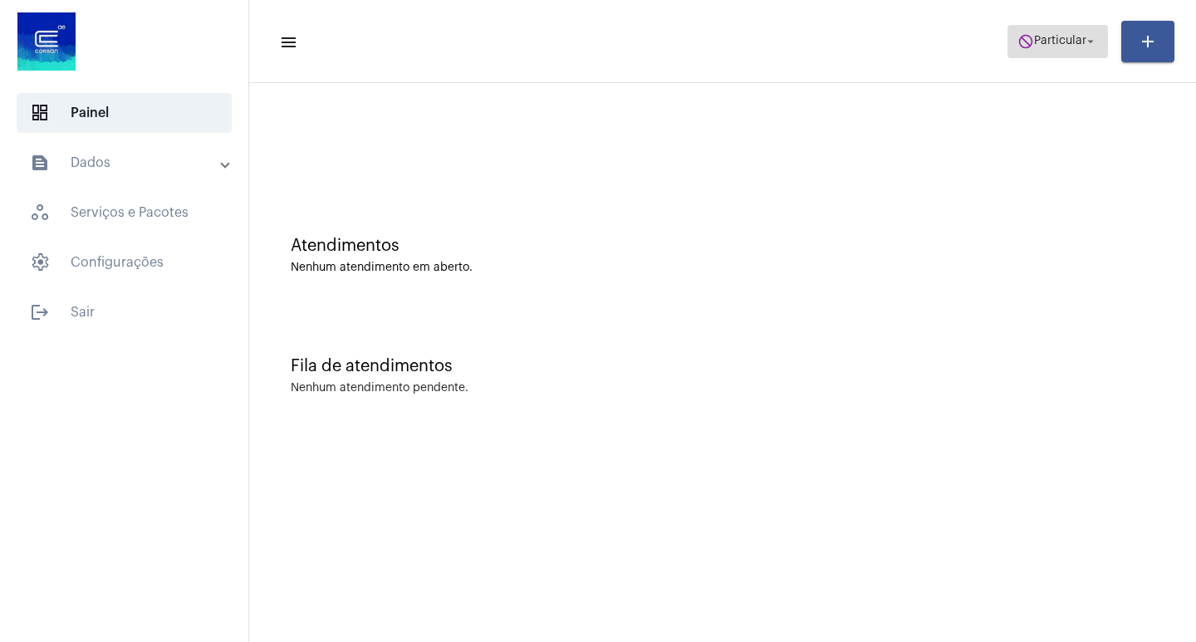
click at [1009, 44] on button "do_not_disturb Particular arrow_drop_down" at bounding box center [1058, 41] width 101 height 33
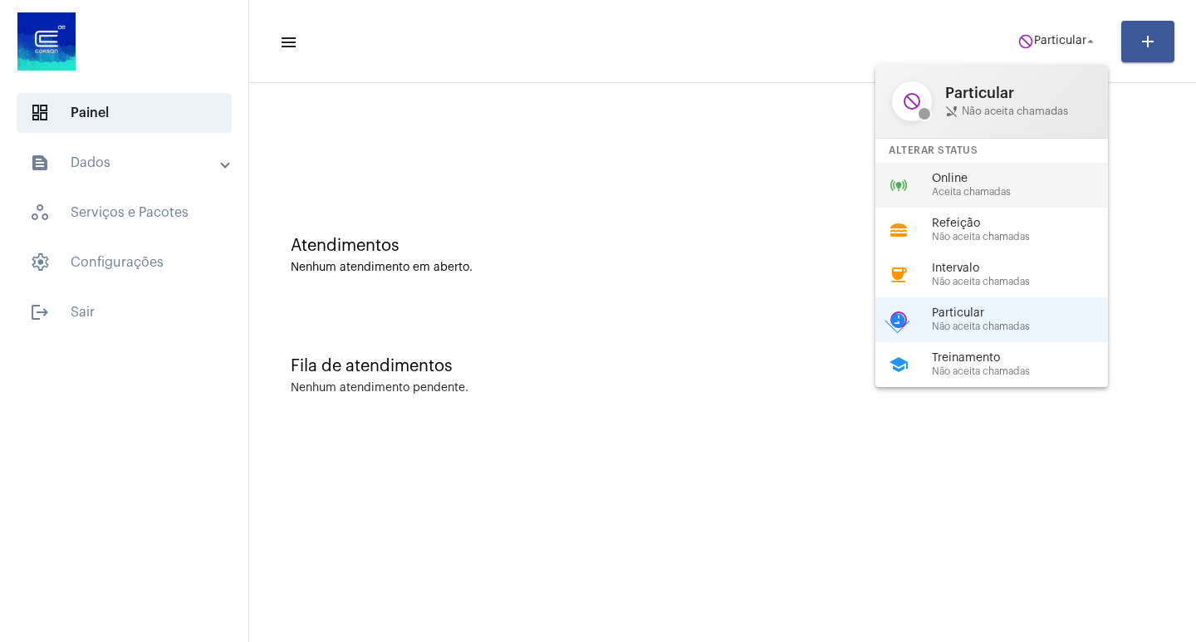
click at [990, 173] on span "Online" at bounding box center [1026, 179] width 189 height 12
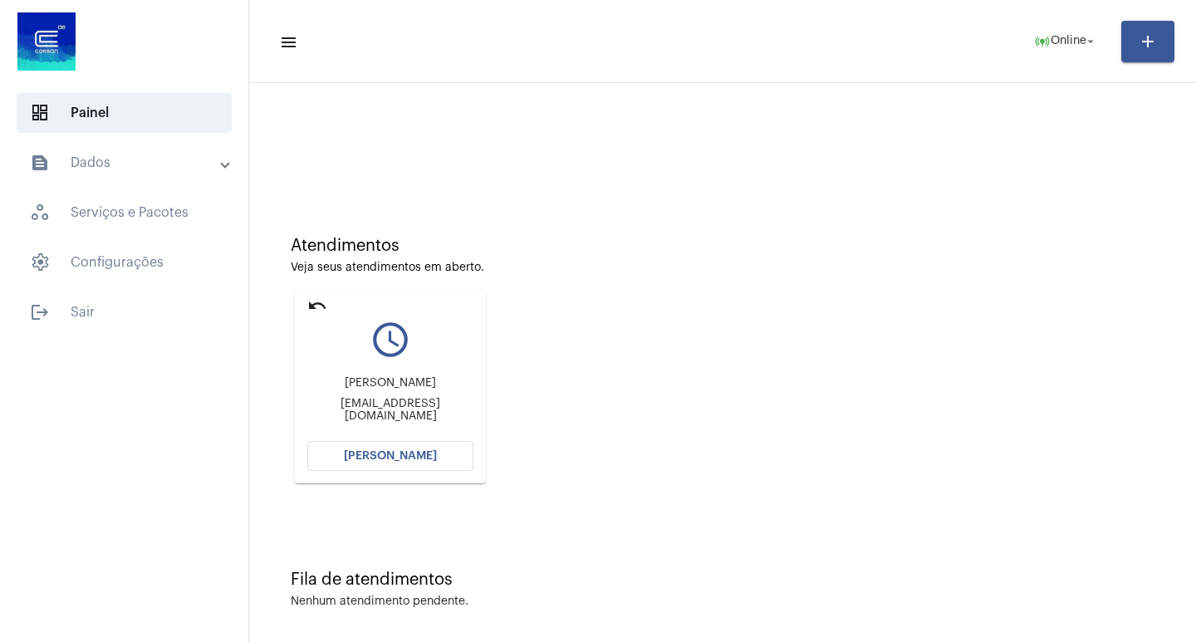
click at [401, 440] on mat-card "undo query_builder [PERSON_NAME] [EMAIL_ADDRESS][DOMAIN_NAME] [PERSON_NAME]" at bounding box center [390, 387] width 191 height 193
click at [424, 444] on button "[PERSON_NAME]" at bounding box center [390, 456] width 166 height 30
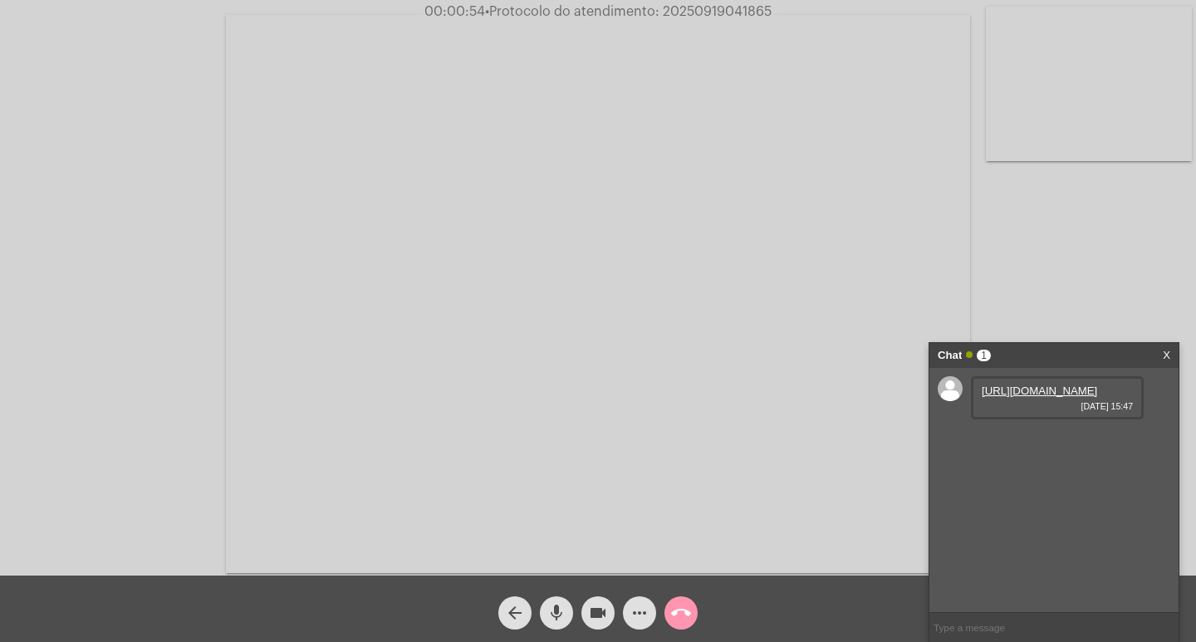
click at [1034, 397] on link "[URL][DOMAIN_NAME]" at bounding box center [1039, 391] width 115 height 12
click at [1066, 444] on link "[URL][DOMAIN_NAME]" at bounding box center [1039, 438] width 115 height 12
click at [1061, 492] on link "[URL][DOMAIN_NAME]" at bounding box center [1039, 485] width 115 height 12
click at [1049, 492] on link "[URL][DOMAIN_NAME]" at bounding box center [1039, 485] width 115 height 12
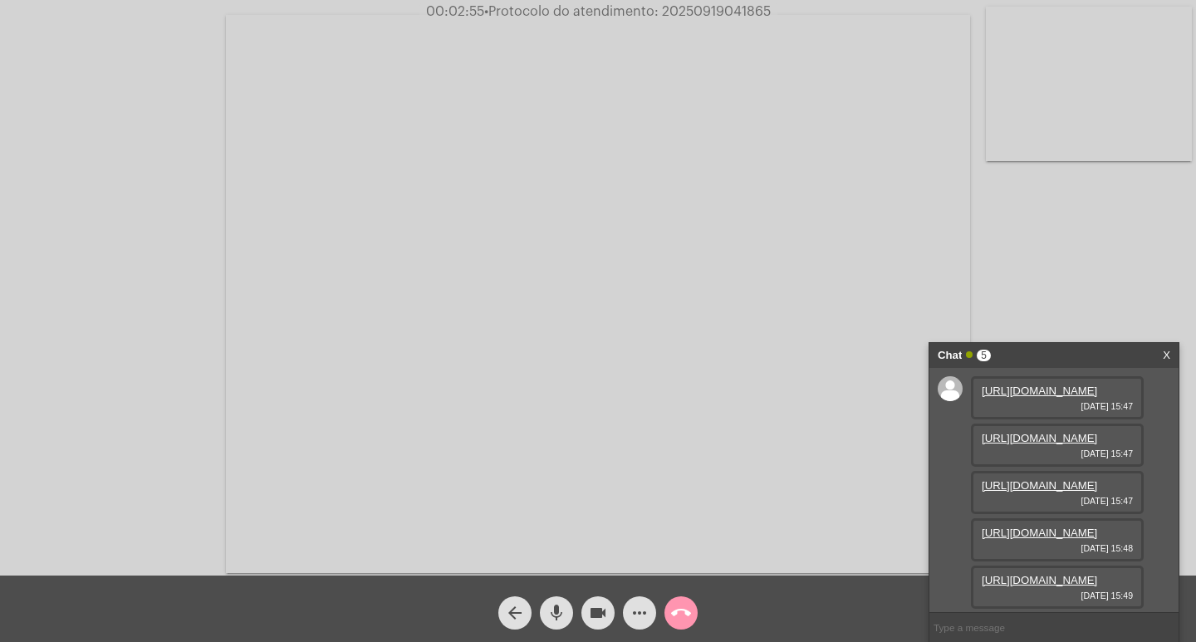
scroll to position [184, 0]
click at [1062, 527] on link "[URL][DOMAIN_NAME]" at bounding box center [1039, 533] width 115 height 12
click at [1004, 577] on link "[URL][DOMAIN_NAME]" at bounding box center [1039, 580] width 115 height 12
click at [1064, 577] on link "[URL][DOMAIN_NAME]" at bounding box center [1039, 583] width 115 height 12
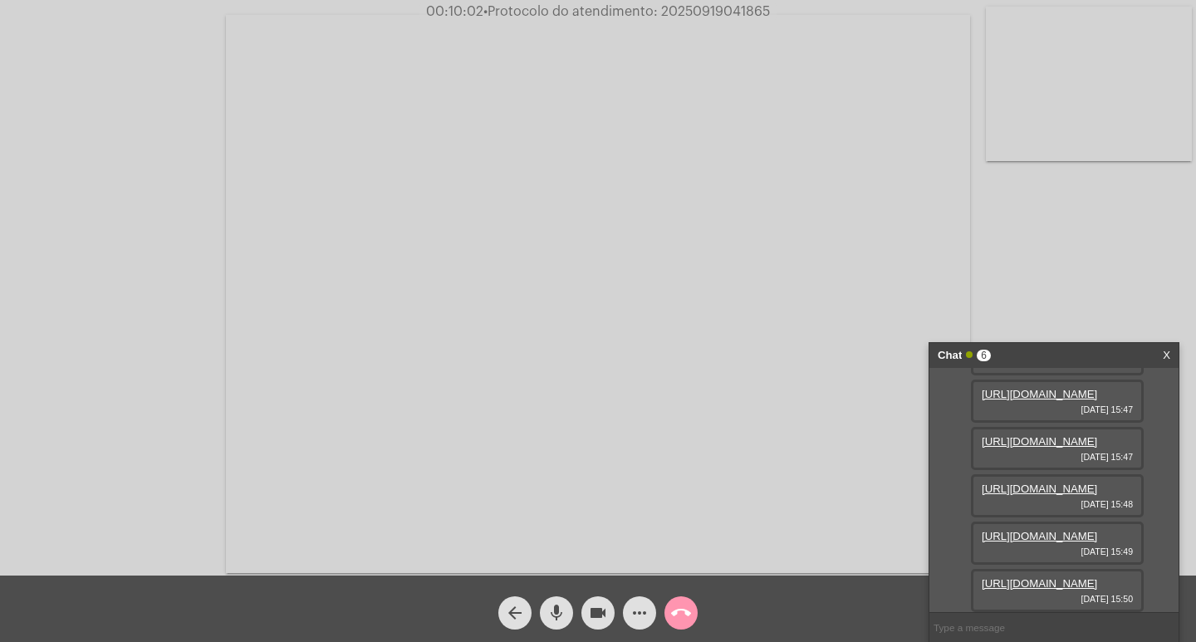
click at [1106, 79] on video at bounding box center [1089, 84] width 206 height 155
click at [182, 307] on video at bounding box center [185, 292] width 206 height 155
click at [645, 599] on span "more_horiz" at bounding box center [640, 613] width 20 height 33
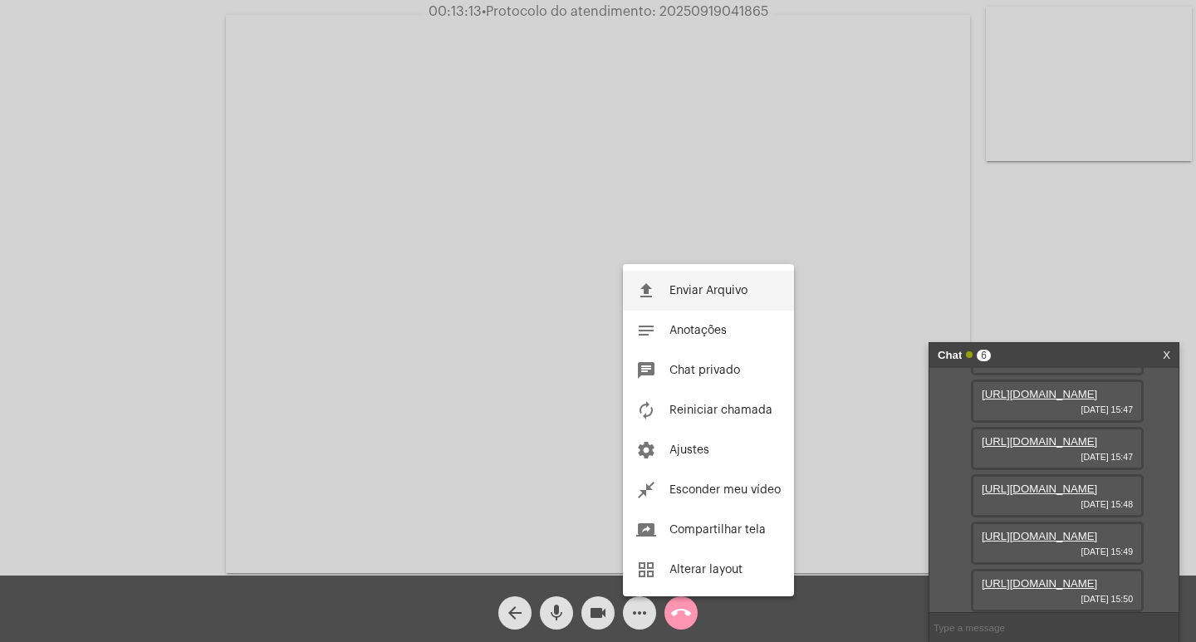
click at [685, 288] on span "Enviar Arquivo" at bounding box center [709, 291] width 78 height 12
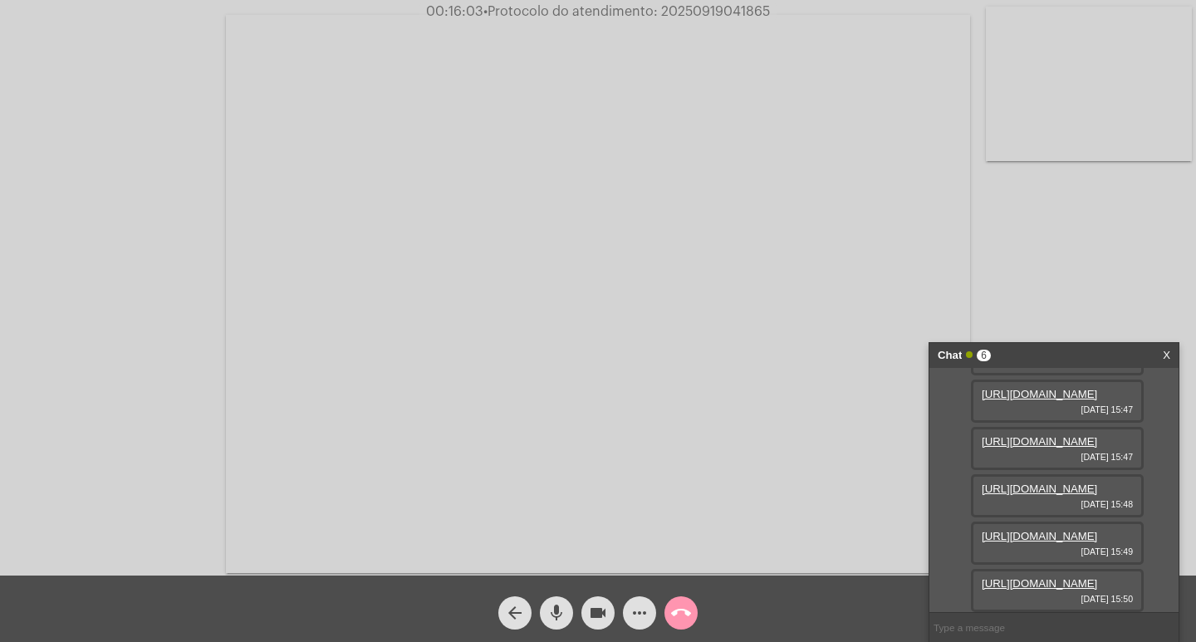
click at [734, 16] on span "• Protocolo do atendimento: 20250919041865" at bounding box center [627, 11] width 287 height 13
copy span "20250919041865"
click at [631, 613] on mat-icon "more_horiz" at bounding box center [640, 613] width 20 height 20
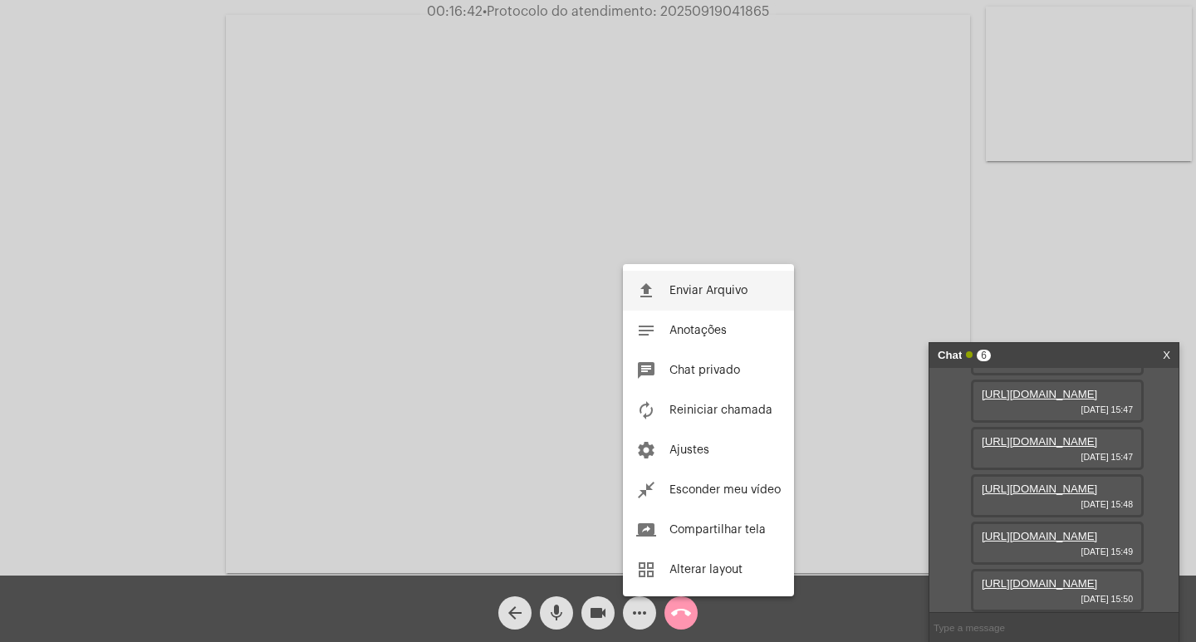
click at [670, 287] on span "Enviar Arquivo" at bounding box center [709, 291] width 78 height 12
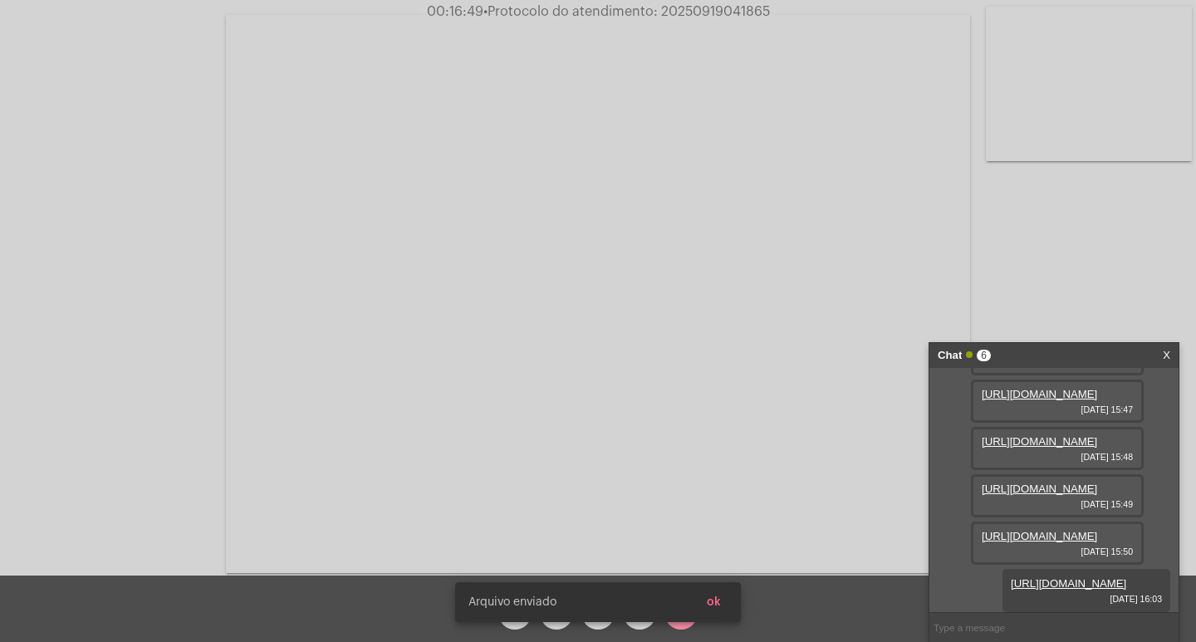
scroll to position [353, 0]
click at [701, 12] on span "• Protocolo do atendimento: 20250919041865" at bounding box center [627, 11] width 287 height 13
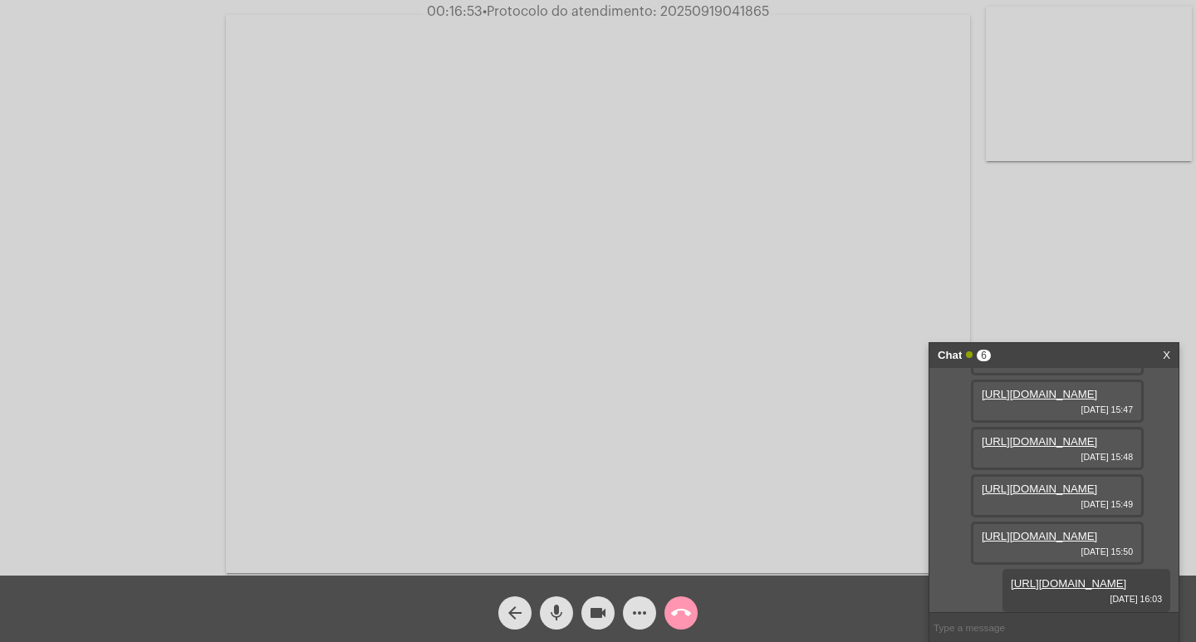
click at [1019, 633] on input "text" at bounding box center [1054, 627] width 249 height 29
paste input "20250919041865"
type input "20250919041865"
click at [1039, 622] on input "20250919041865" at bounding box center [1054, 627] width 249 height 29
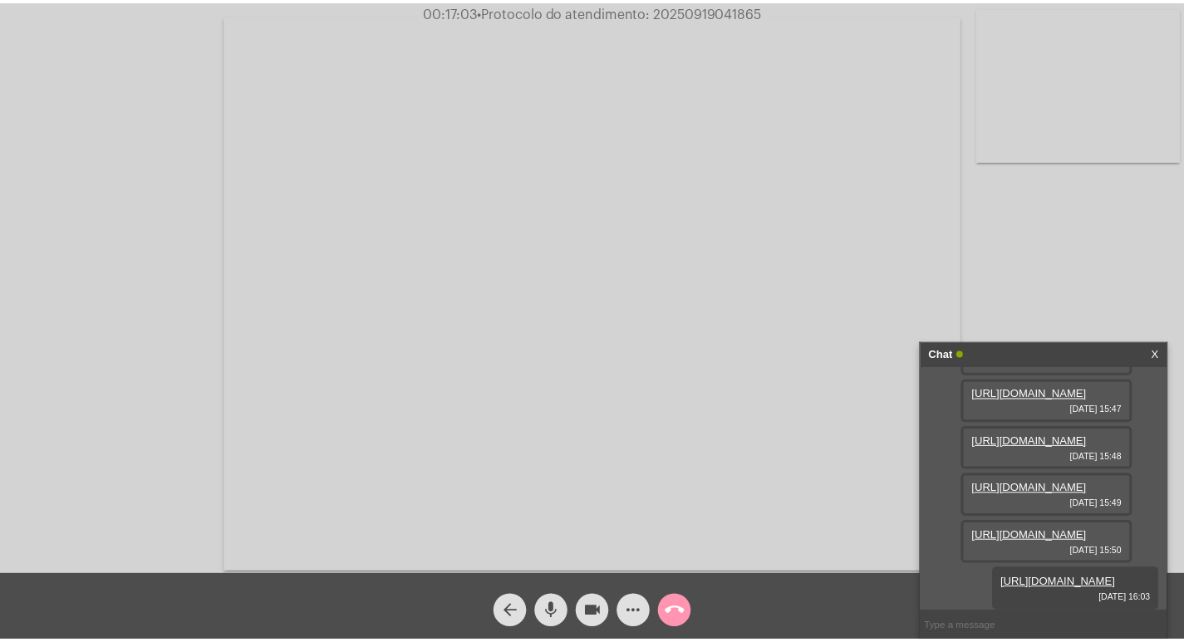
scroll to position [400, 0]
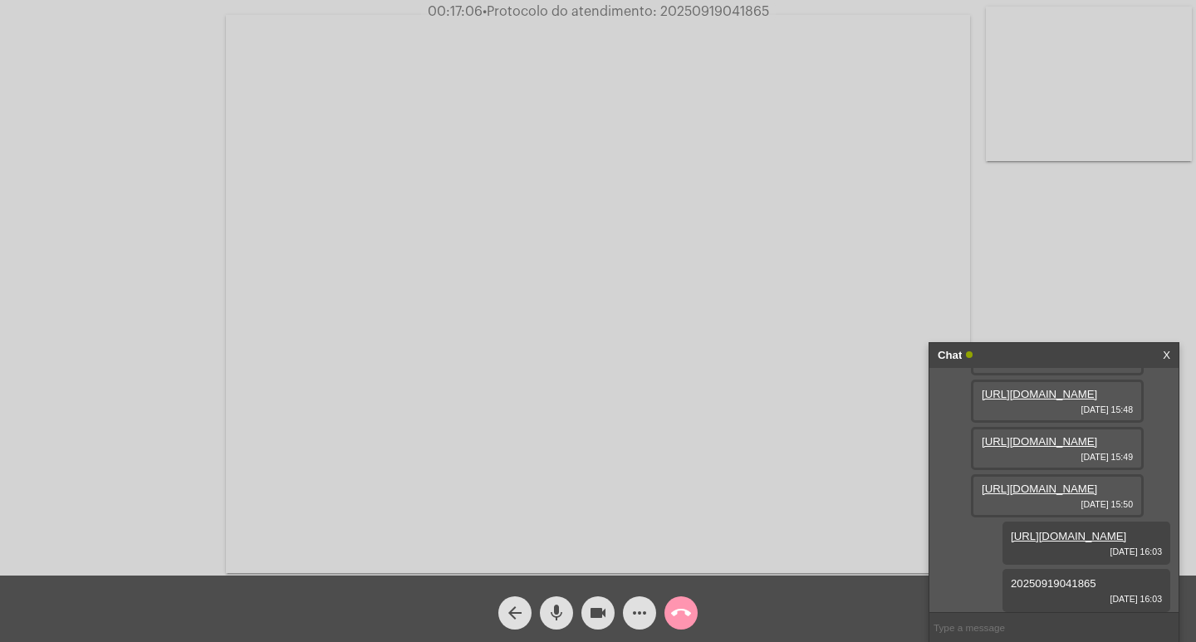
click at [1022, 346] on div "Chat" at bounding box center [1037, 355] width 198 height 25
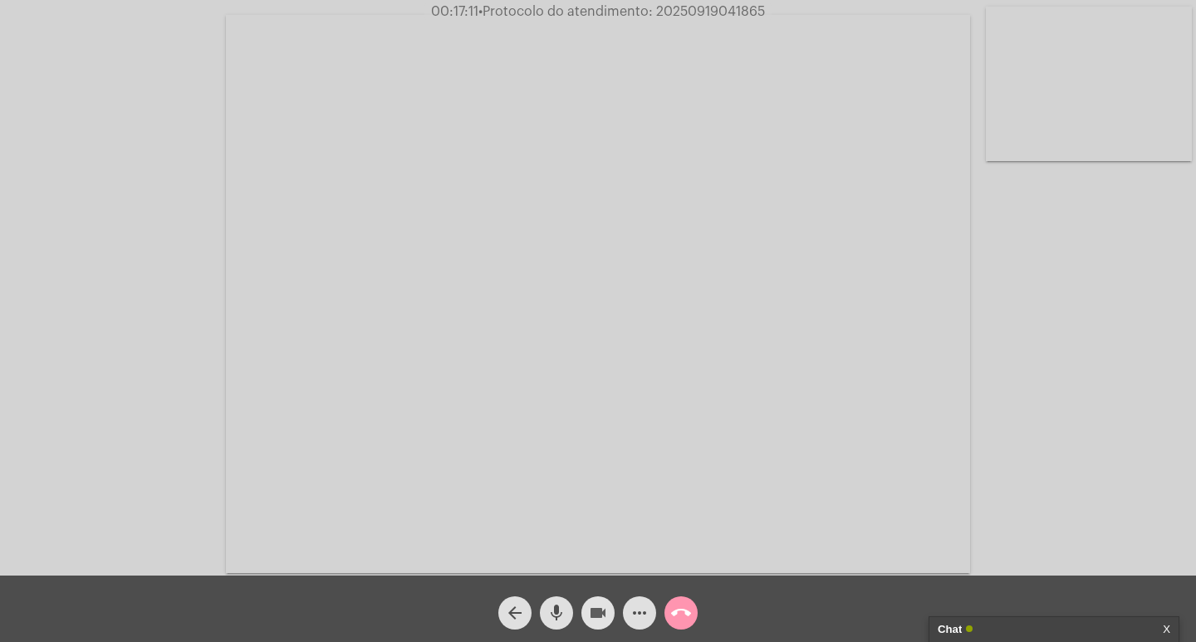
click at [596, 615] on mat-icon "videocam" at bounding box center [598, 613] width 20 height 20
click at [552, 604] on mat-icon "mic" at bounding box center [557, 613] width 20 height 20
click at [688, 611] on mat-icon "call_end" at bounding box center [681, 613] width 20 height 20
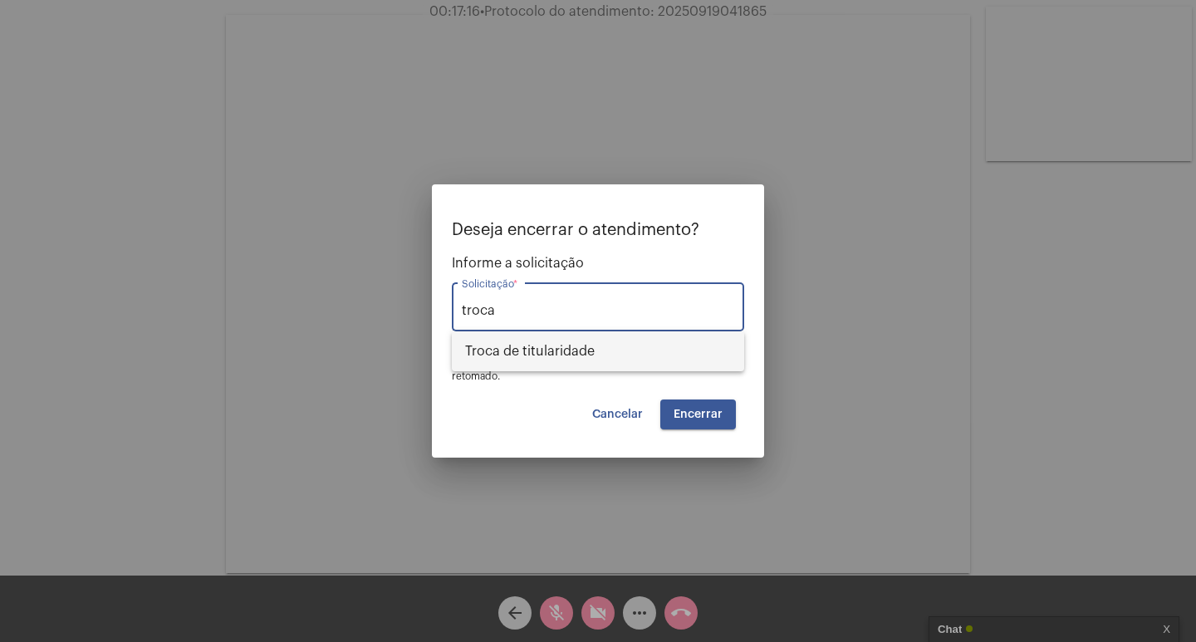
click at [631, 341] on span "Troca de titularidade" at bounding box center [598, 352] width 266 height 40
type input "Troca de titularidade"
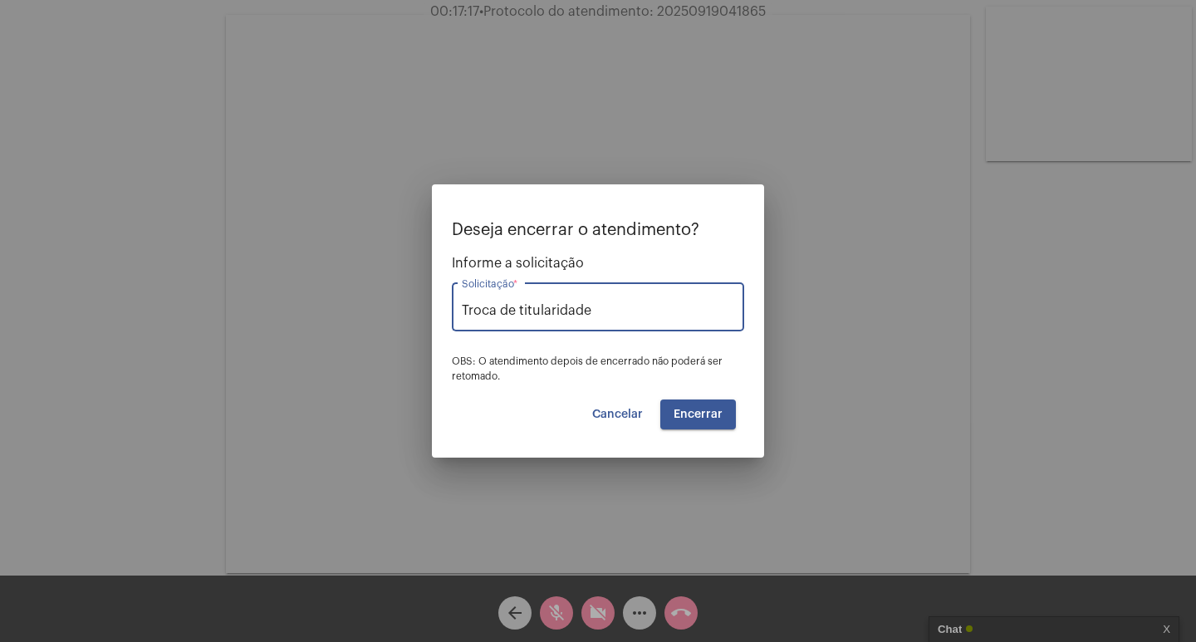
click at [717, 412] on span "Encerrar" at bounding box center [698, 415] width 49 height 12
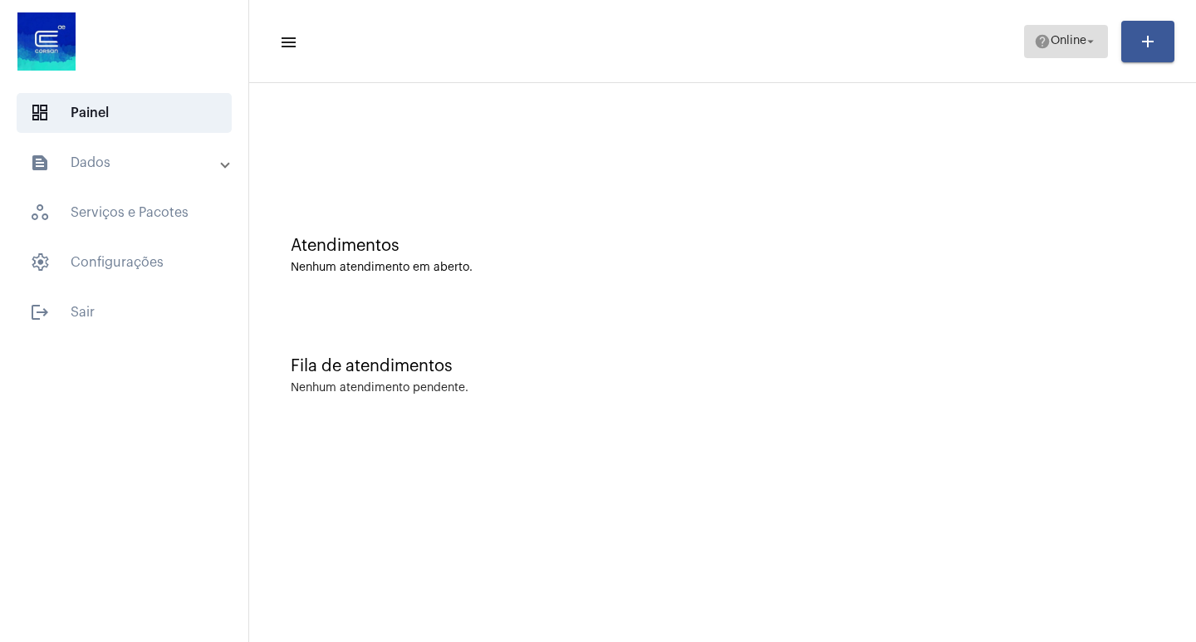
click at [1047, 30] on span "help Online arrow_drop_down" at bounding box center [1066, 41] width 64 height 30
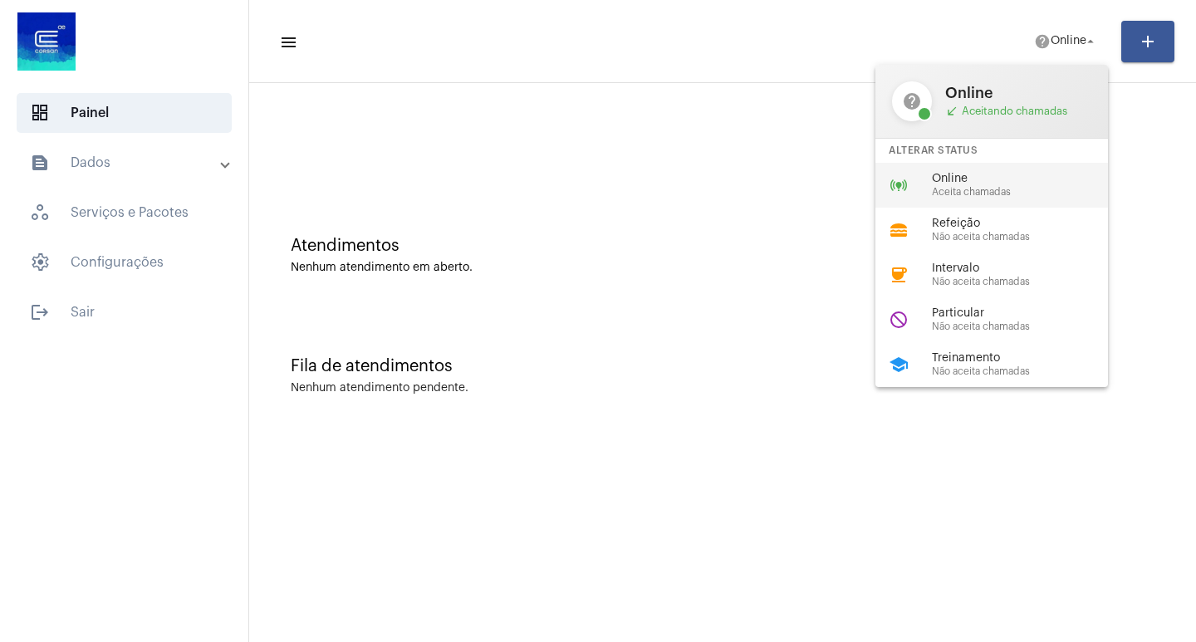
click at [1068, 173] on span "Online" at bounding box center [1026, 179] width 189 height 12
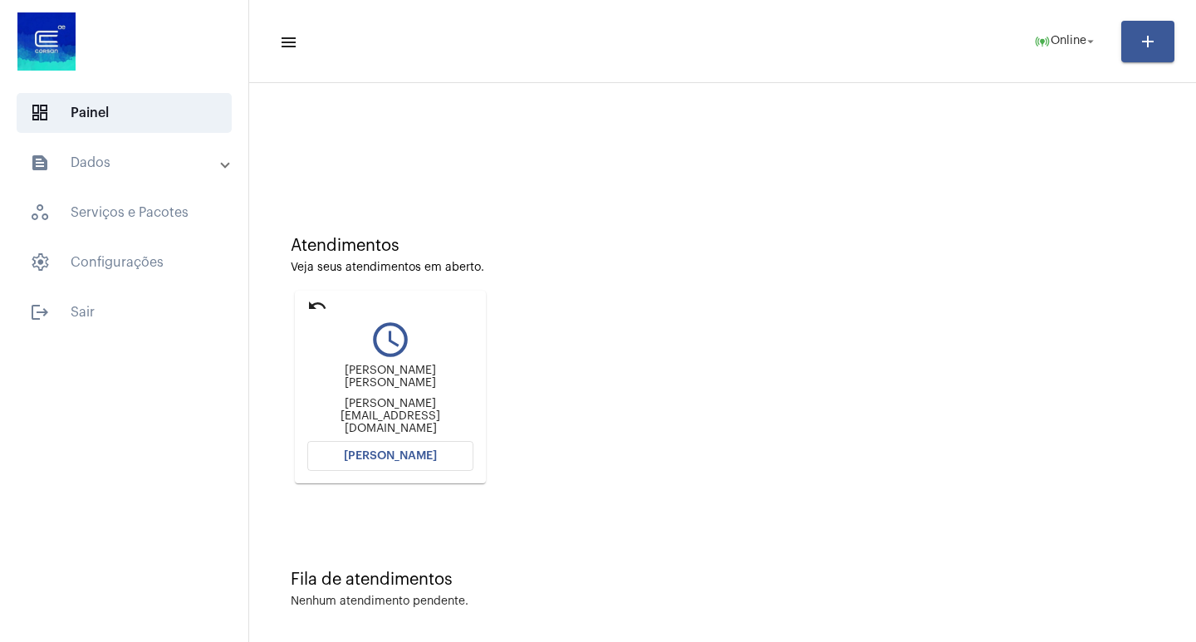
click at [435, 459] on button "[PERSON_NAME]" at bounding box center [390, 456] width 166 height 30
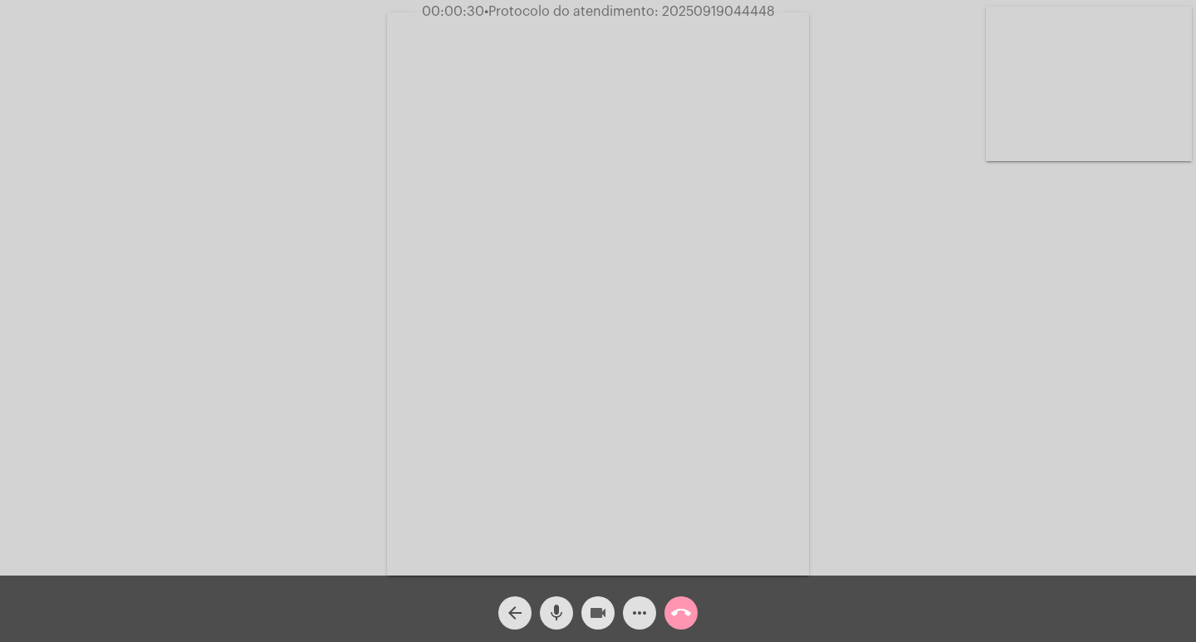
click at [599, 610] on mat-icon "videocam" at bounding box center [598, 613] width 20 height 20
click at [568, 616] on button "mic" at bounding box center [556, 613] width 33 height 33
click at [603, 616] on mat-icon "videocam_off" at bounding box center [598, 613] width 20 height 20
click at [563, 610] on mat-icon "mic_off" at bounding box center [557, 613] width 20 height 20
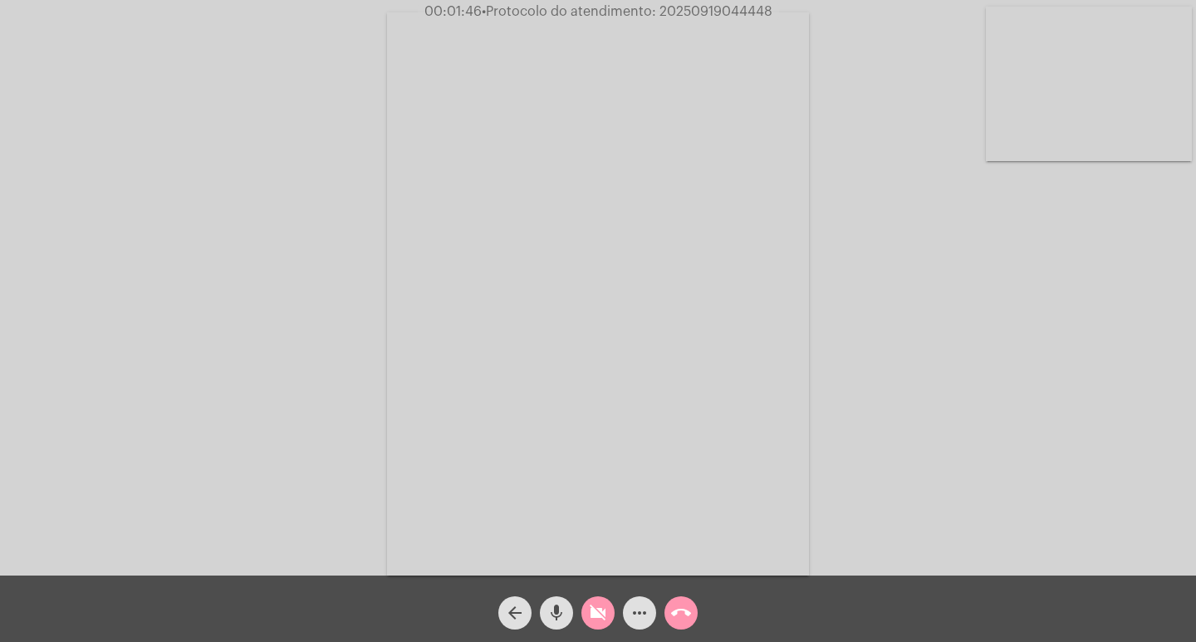
click at [602, 616] on mat-icon "videocam_off" at bounding box center [598, 613] width 20 height 20
click at [634, 624] on span "more_horiz" at bounding box center [640, 613] width 20 height 33
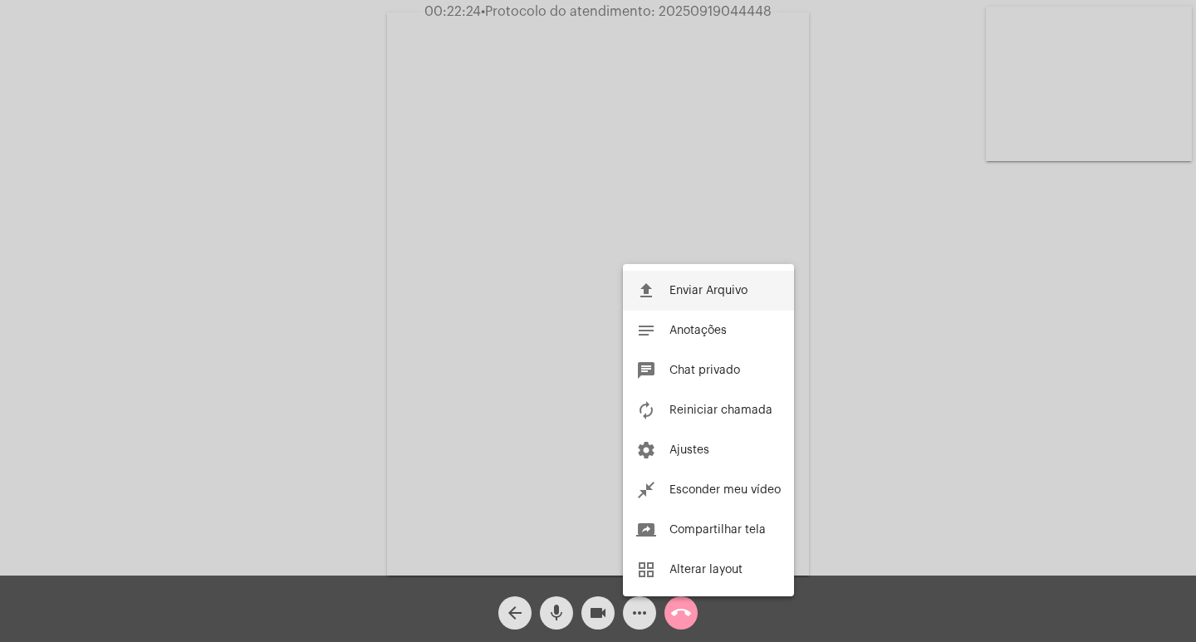
click at [655, 287] on mat-icon "file_upload" at bounding box center [646, 291] width 20 height 20
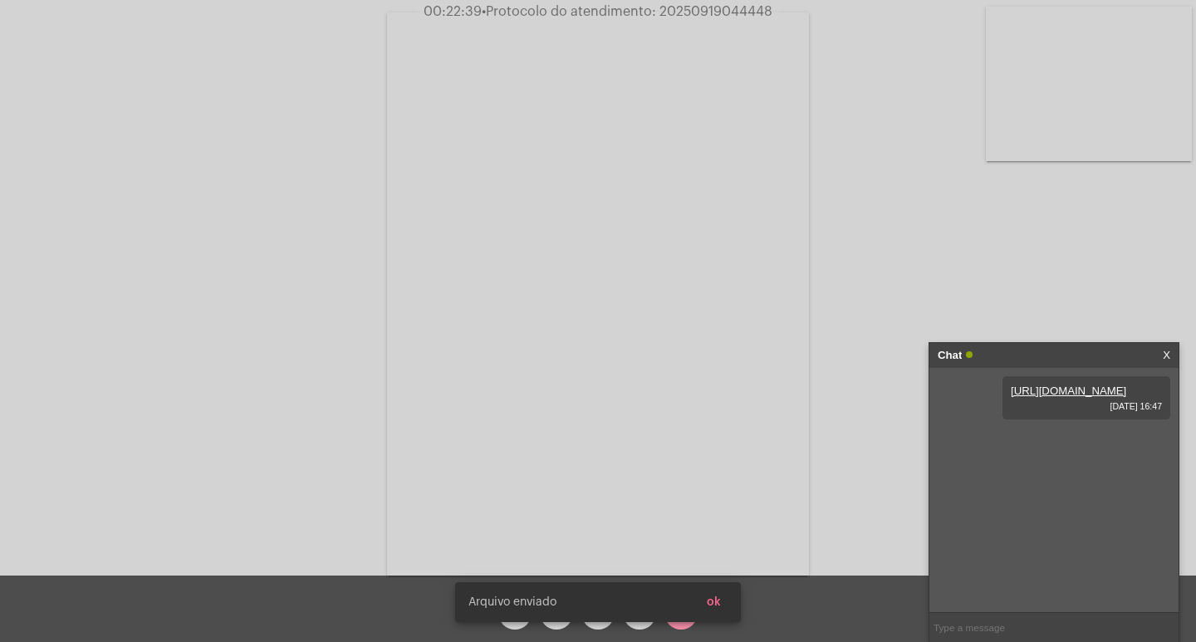
click at [715, 604] on span "ok" at bounding box center [714, 603] width 14 height 12
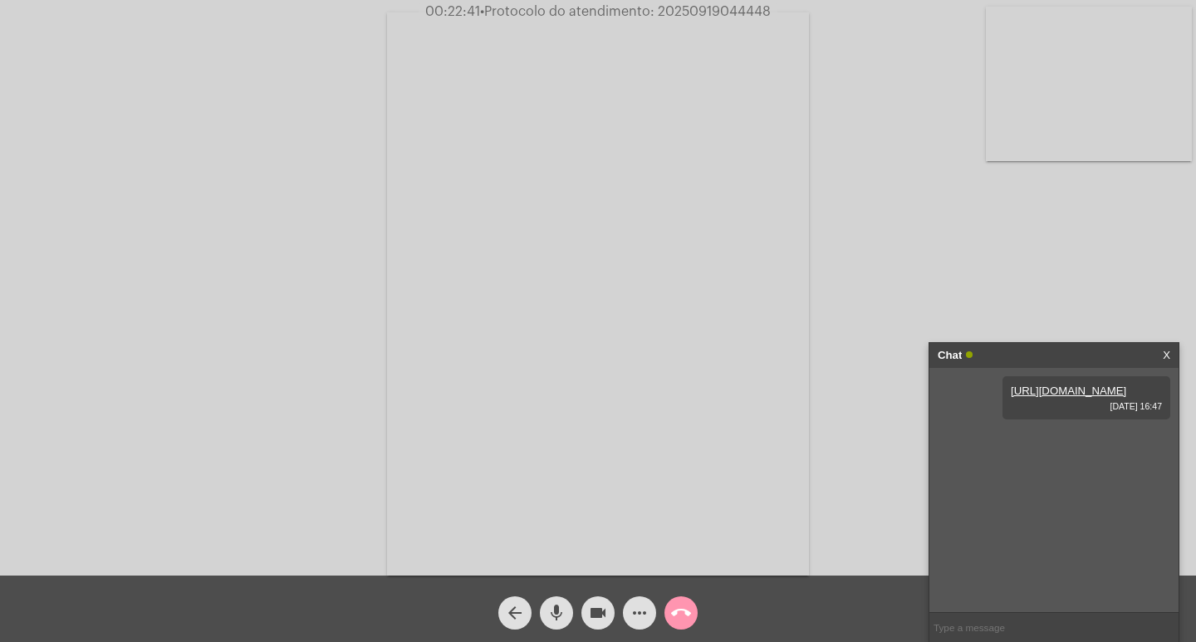
click at [643, 613] on mat-icon "more_horiz" at bounding box center [640, 613] width 20 height 20
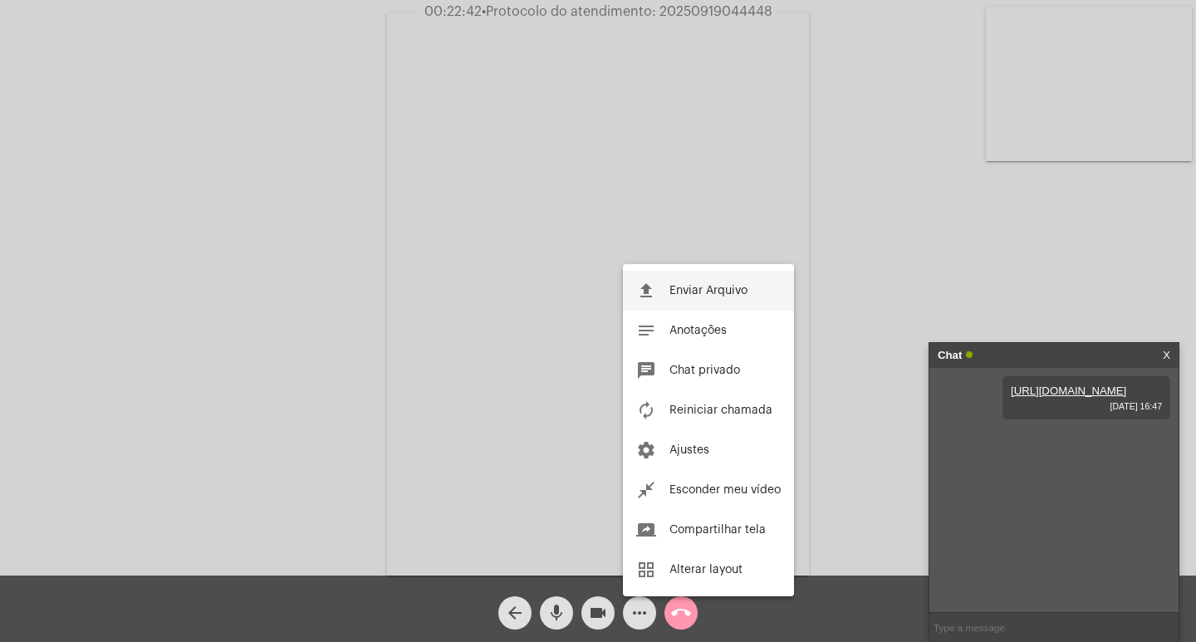
click at [705, 297] on button "file_upload Enviar Arquivo" at bounding box center [708, 291] width 171 height 40
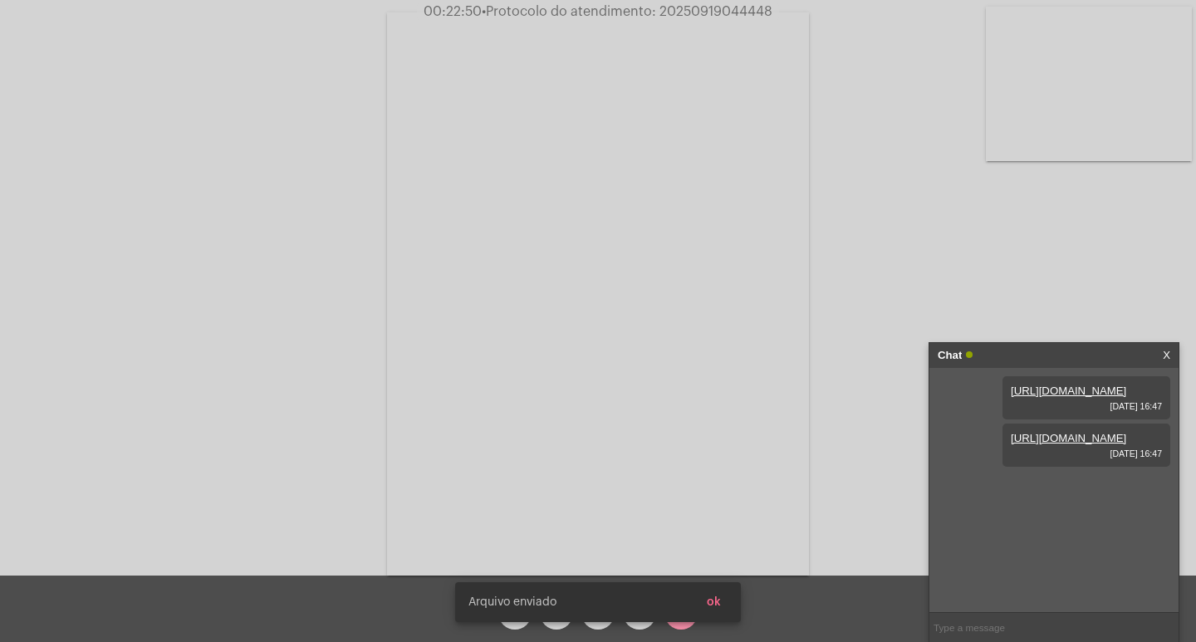
click at [680, 2] on div "Acessando Câmera e Microfone..." at bounding box center [598, 288] width 1196 height 576
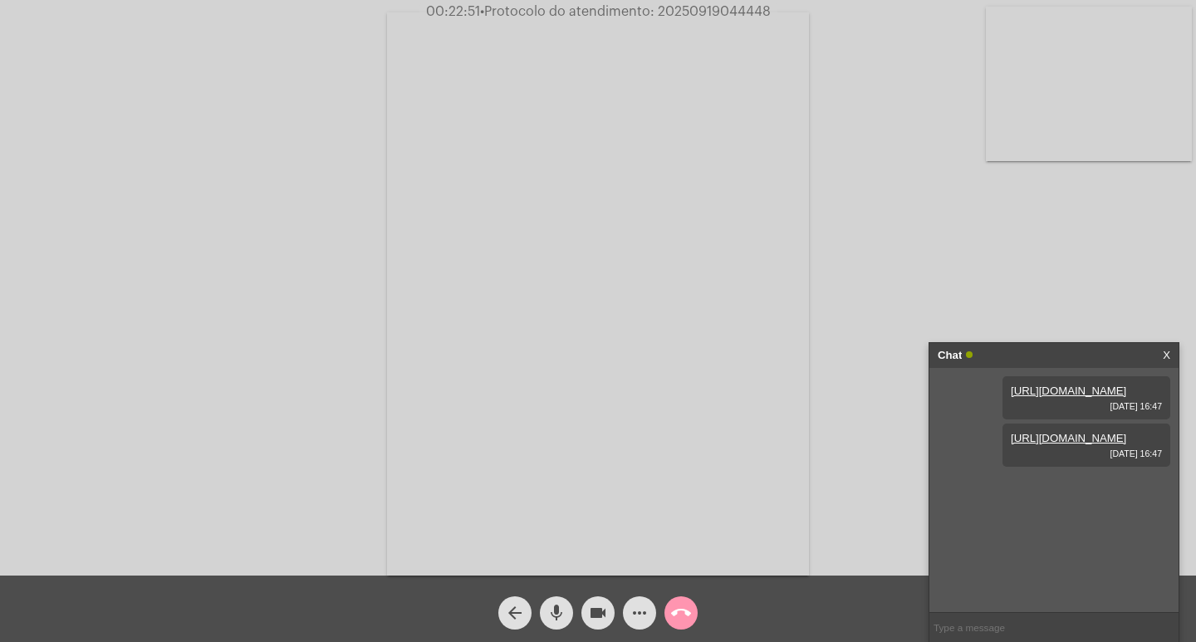
click at [682, 7] on span "• Protocolo do atendimento: 20250919044448" at bounding box center [625, 11] width 291 height 13
copy span "20250919044448"
click at [971, 623] on input "text" at bounding box center [1054, 627] width 249 height 29
paste input "20250919044448"
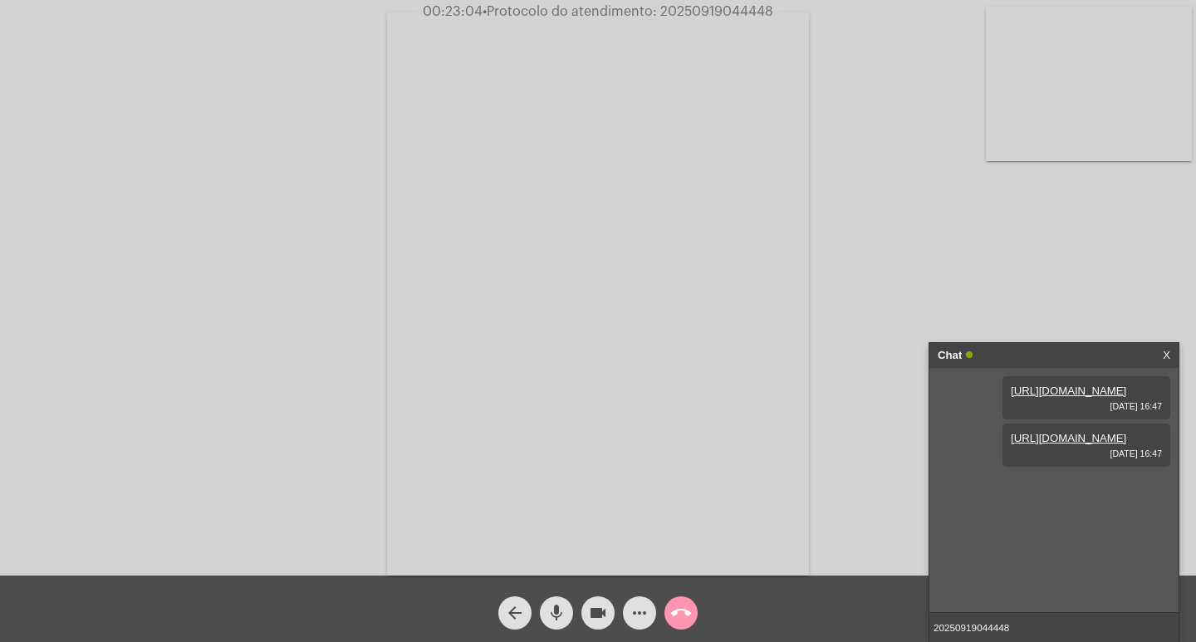
click at [1027, 632] on input "20250919044448" at bounding box center [1054, 627] width 249 height 29
type input "20250919044448"
click at [1056, 623] on input "20250919044448" at bounding box center [1054, 627] width 249 height 29
click at [610, 607] on button "videocam" at bounding box center [598, 613] width 33 height 33
click at [573, 611] on div "mic" at bounding box center [557, 609] width 42 height 42
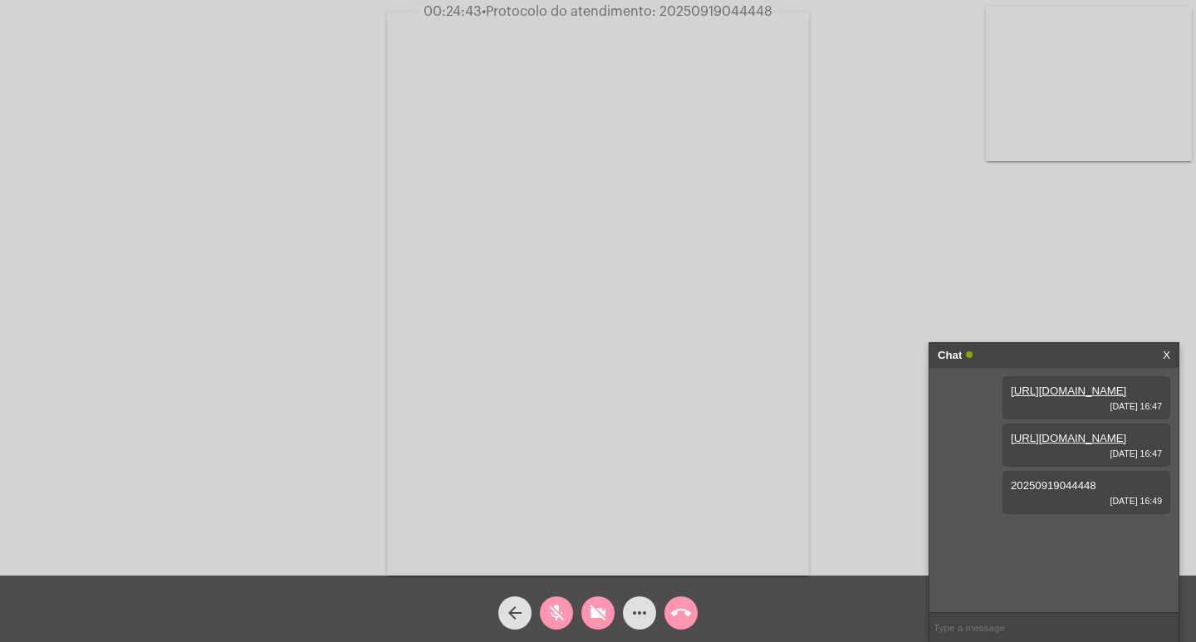
click at [677, 614] on mat-icon "call_end" at bounding box center [681, 613] width 20 height 20
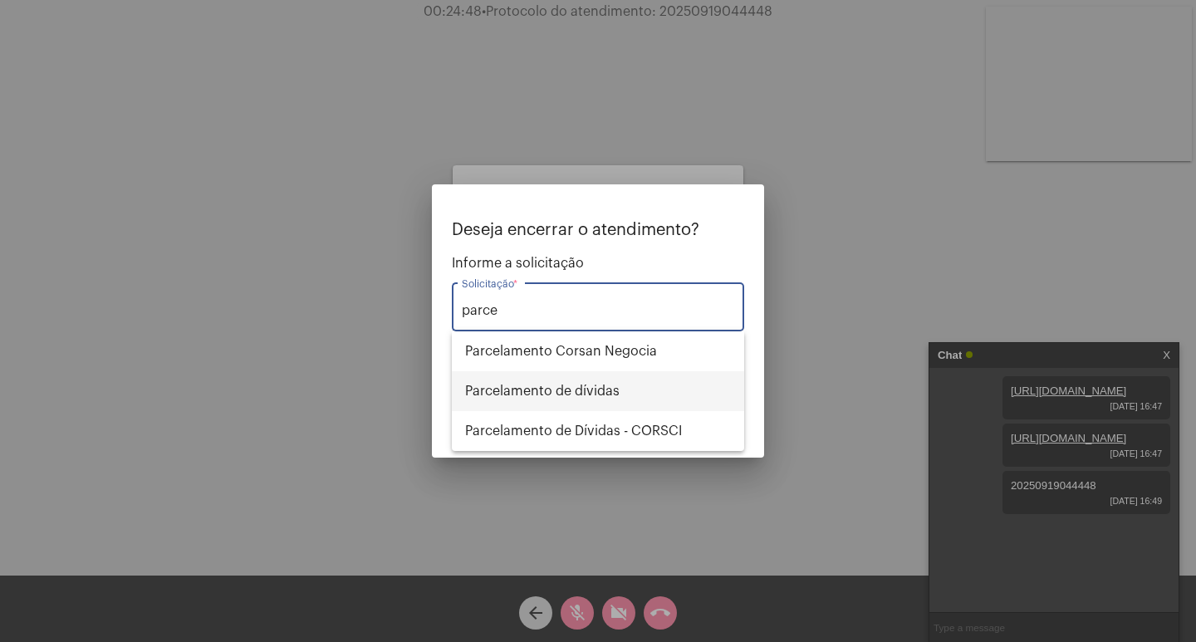
click at [600, 393] on span "Parcelamento de dívidas" at bounding box center [598, 391] width 266 height 40
type input "Parcelamento de dívidas"
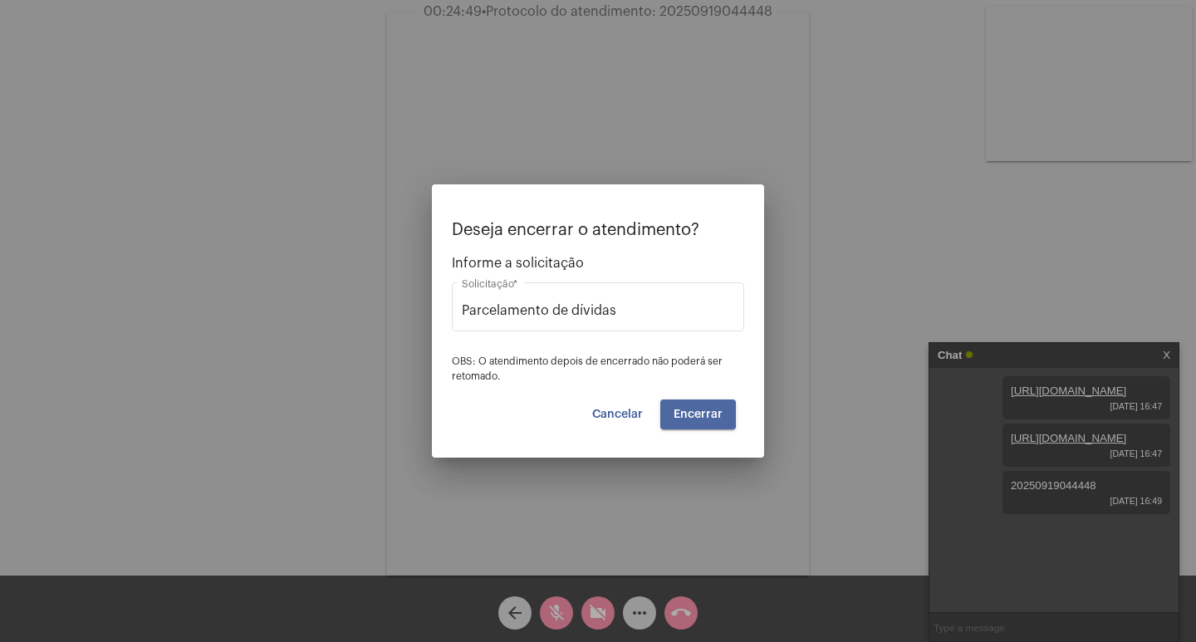
click at [699, 413] on span "Encerrar" at bounding box center [698, 415] width 49 height 12
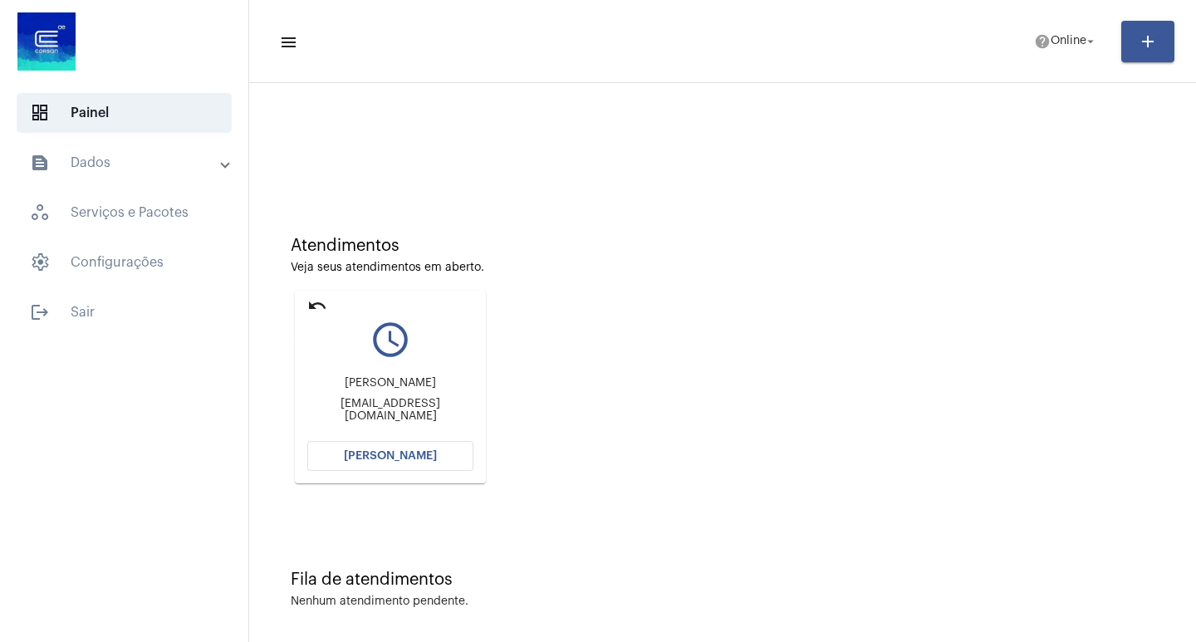
click at [314, 307] on mat-icon "undo" at bounding box center [317, 306] width 20 height 20
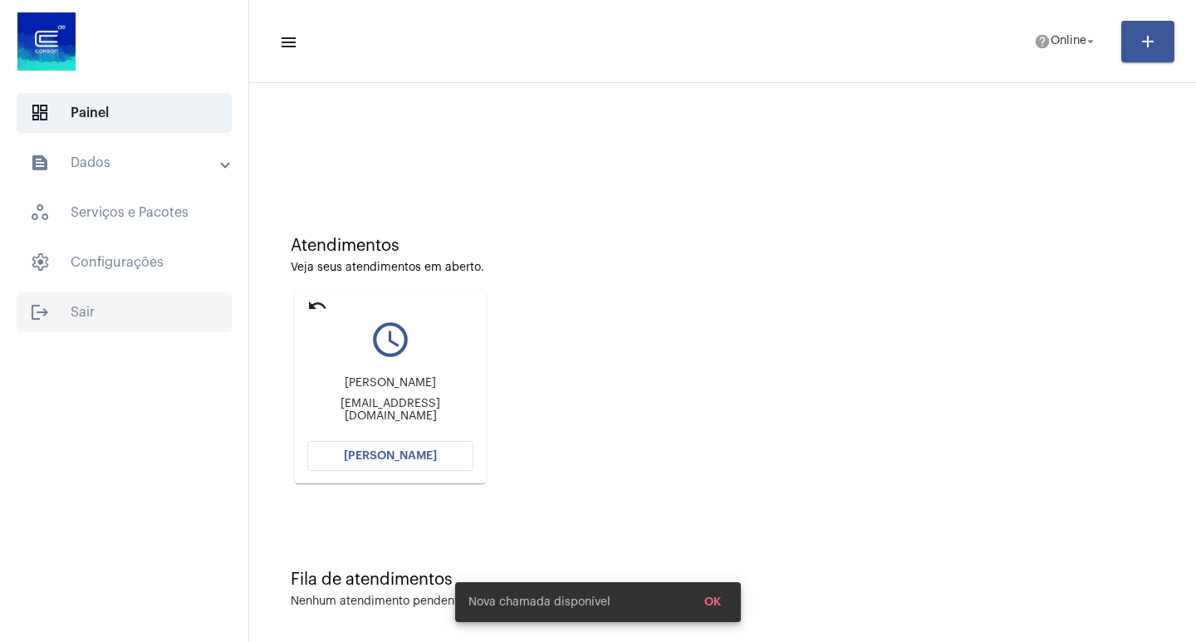
click at [130, 296] on span "logout Sair" at bounding box center [124, 312] width 215 height 40
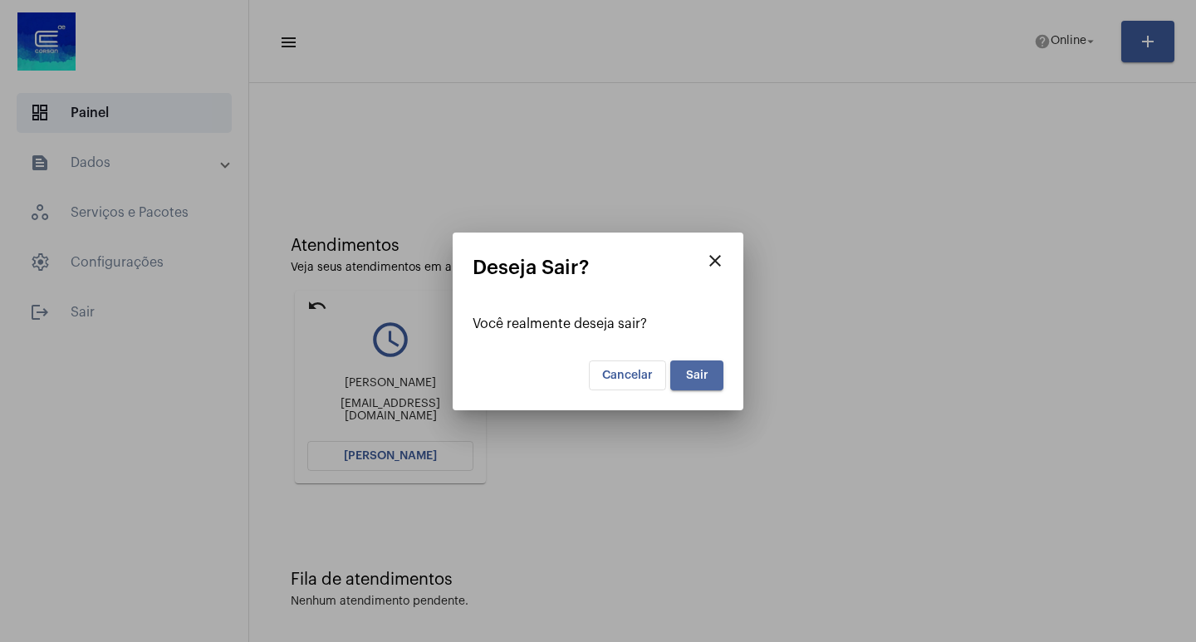
click at [681, 373] on button "Sair" at bounding box center [696, 376] width 53 height 30
